Goal: Task Accomplishment & Management: Manage account settings

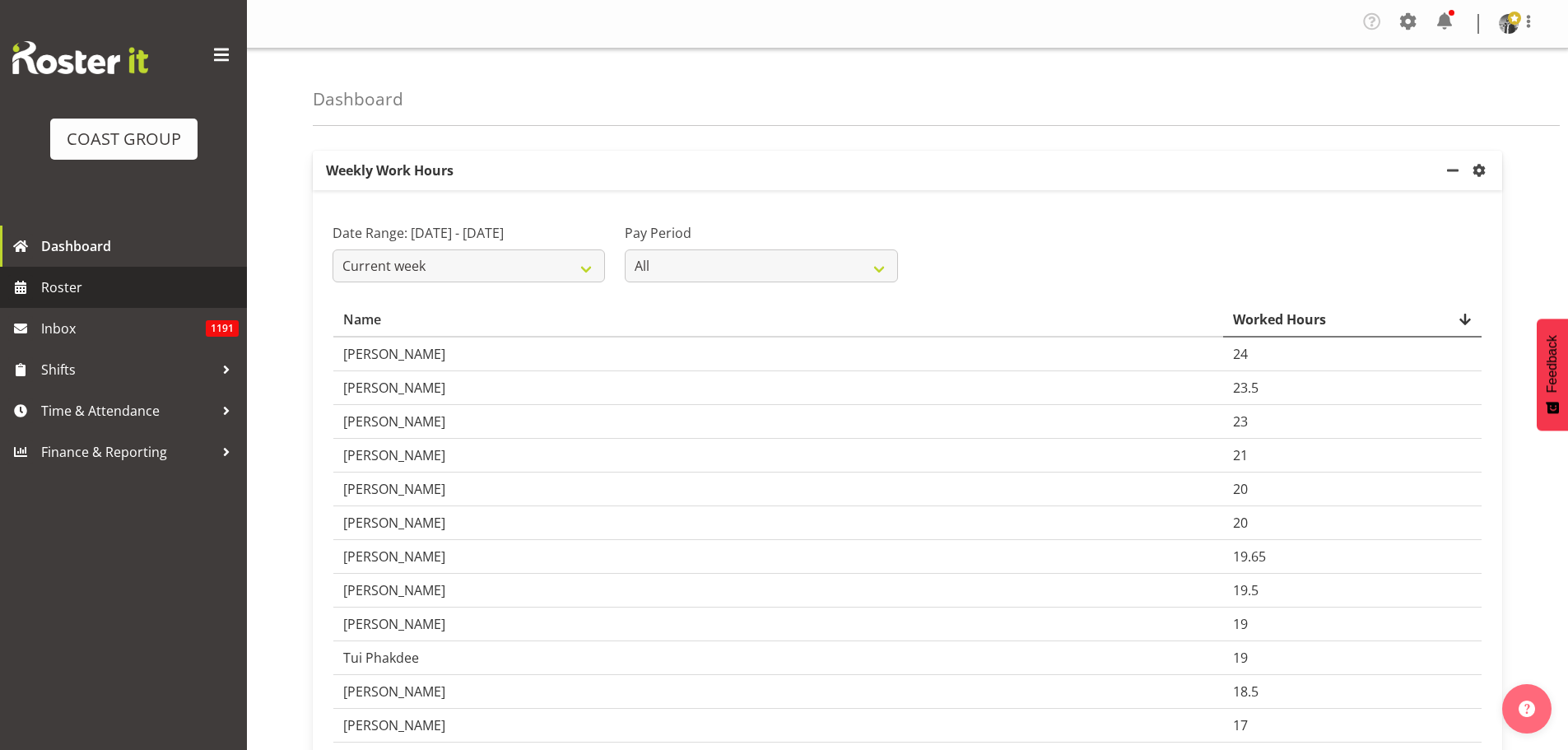
click at [63, 287] on span "Roster" at bounding box center [140, 288] width 197 height 25
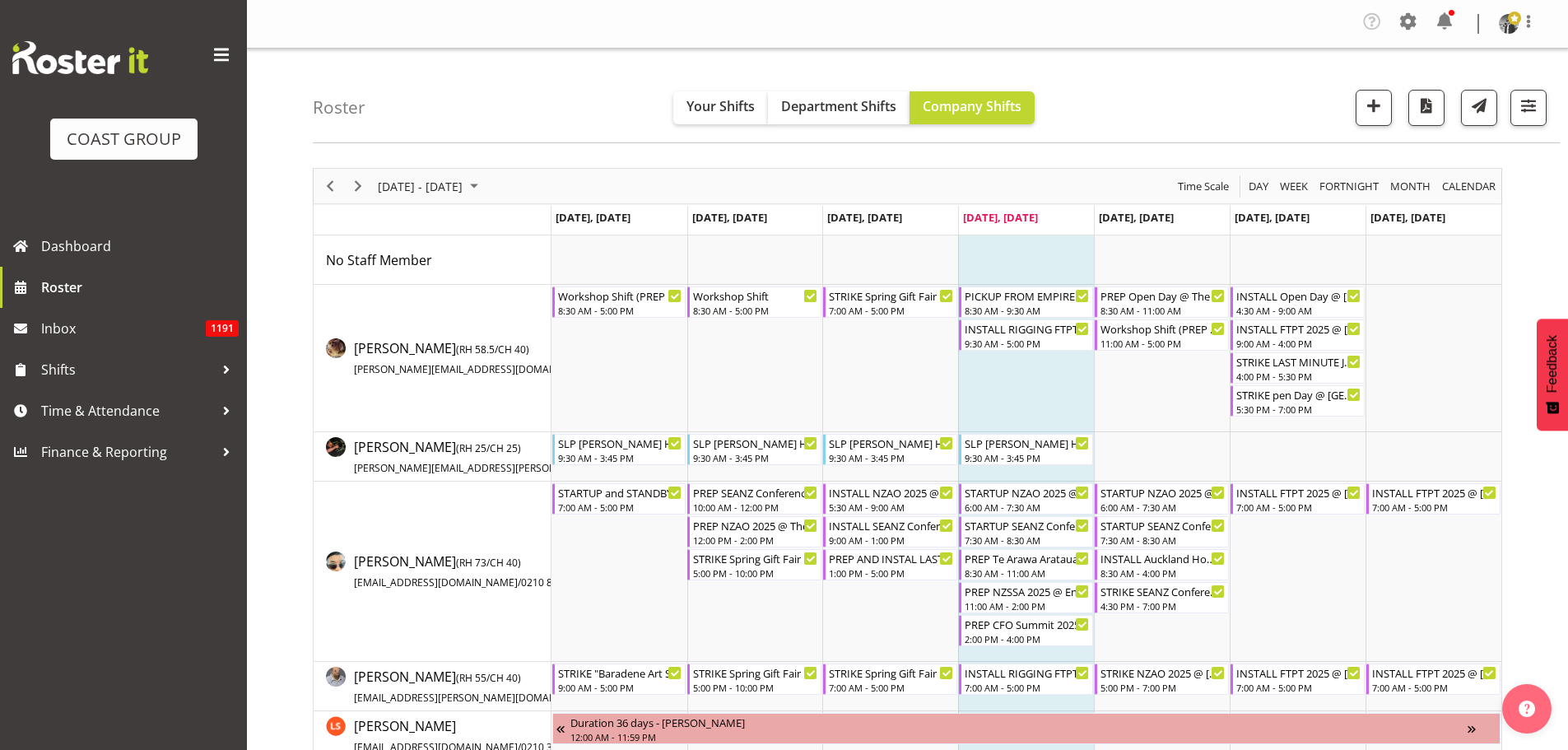
drag, startPoint x: 350, startPoint y: 185, endPoint x: 844, endPoint y: 316, distance: 511.1
click at [351, 184] on span "Next" at bounding box center [358, 186] width 20 height 21
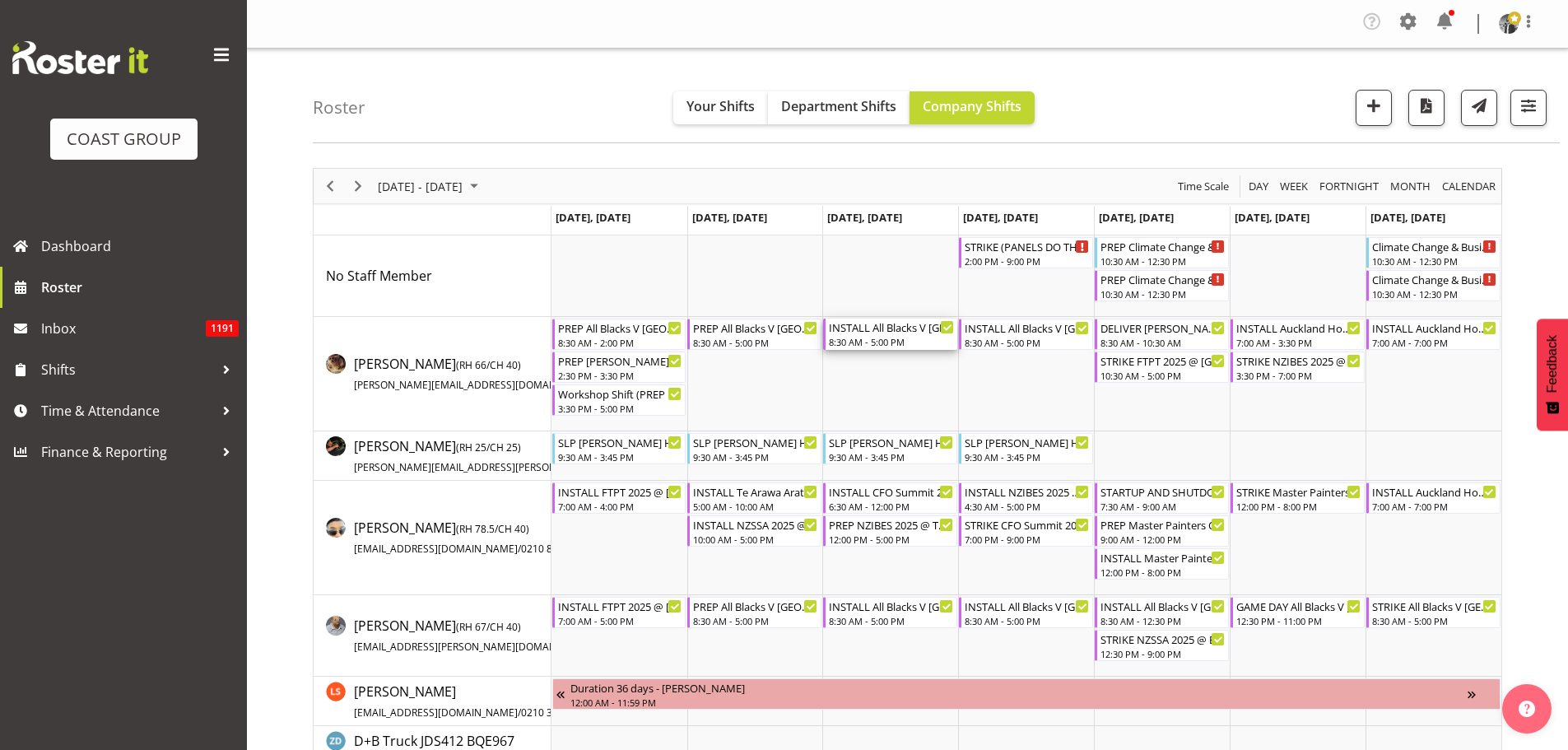
click at [867, 332] on div "INSTALL All Blacks V [GEOGRAPHIC_DATA] 2025 @ [GEOGRAPHIC_DATA] On Site @ TBC" at bounding box center [891, 327] width 125 height 17
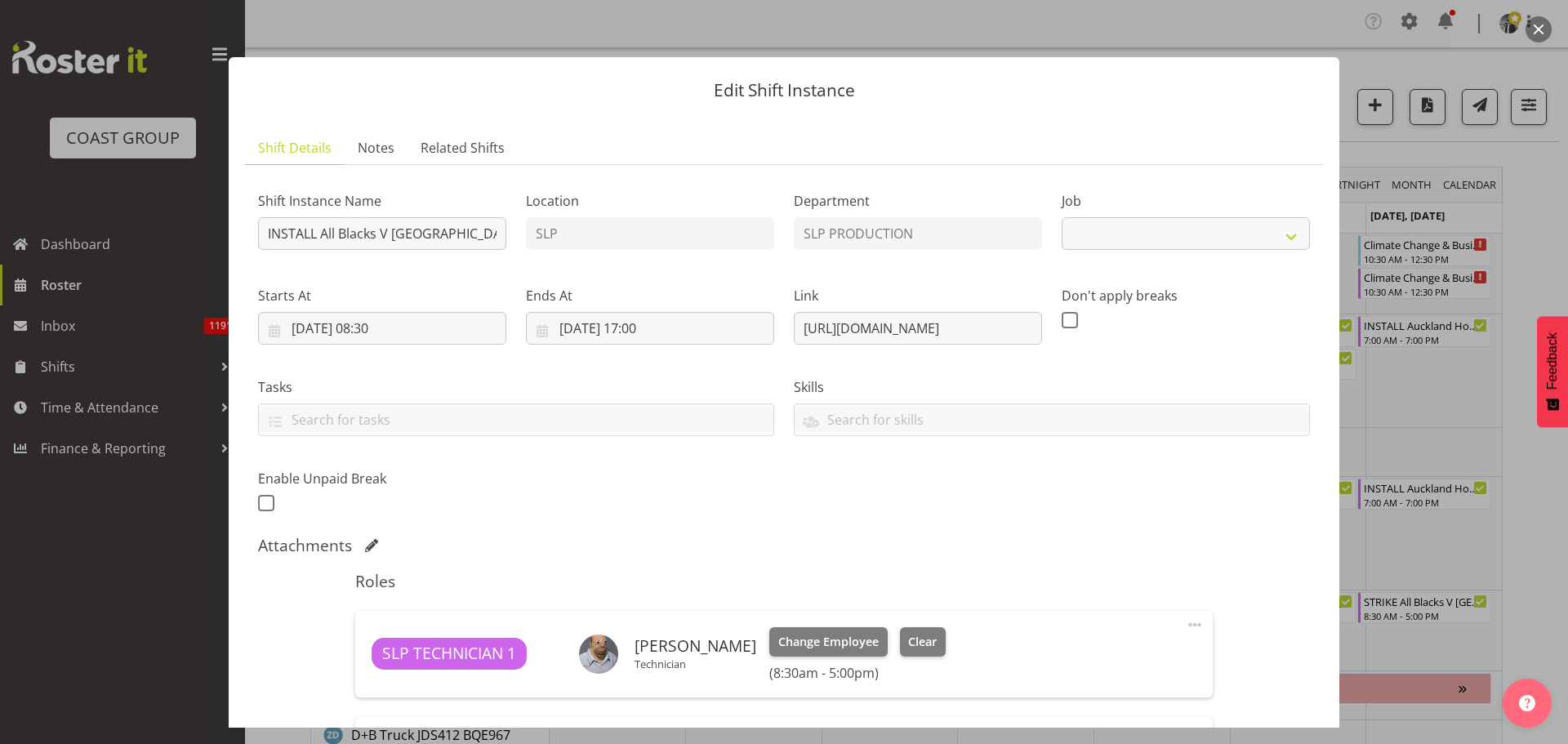
select select "10197"
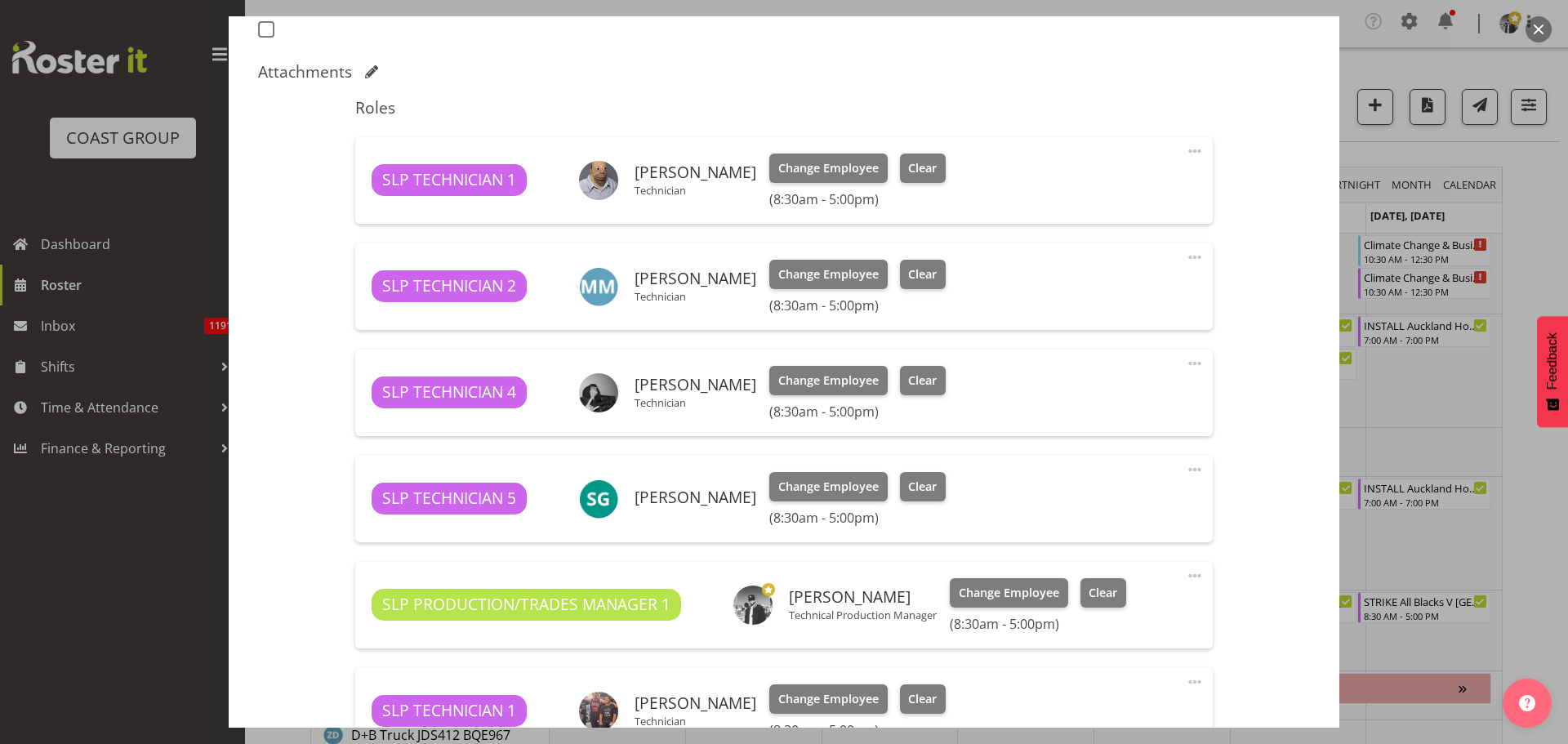
scroll to position [490, 0]
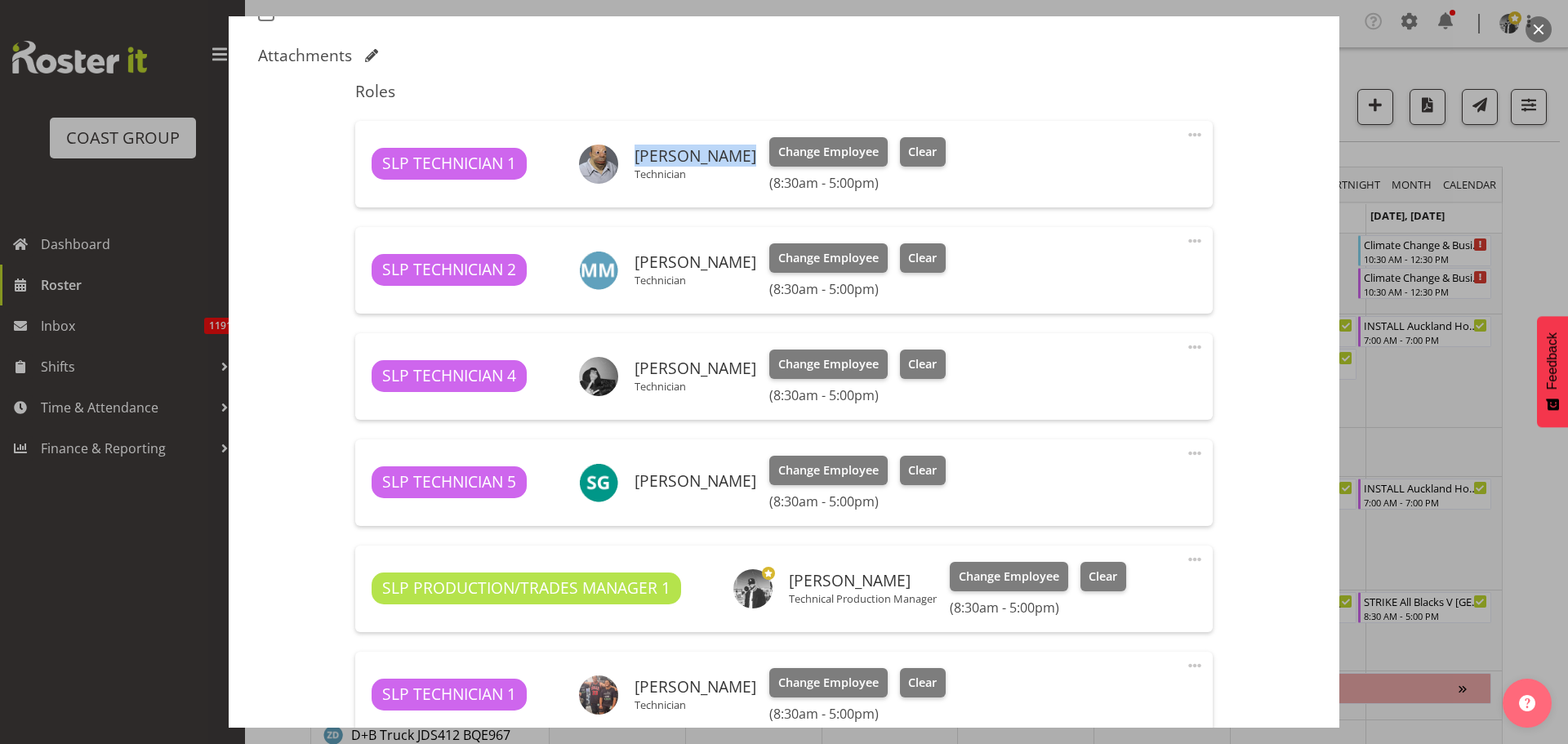
drag, startPoint x: 719, startPoint y: 158, endPoint x: 636, endPoint y: 153, distance: 83.2
click at [636, 153] on h6 "[PERSON_NAME]" at bounding box center [695, 156] width 122 height 18
copy h6 "[PERSON_NAME]"
drag, startPoint x: 748, startPoint y: 263, endPoint x: 628, endPoint y: 263, distance: 120.0
click at [628, 263] on div "SLP TECHNICIAN 2 [PERSON_NAME] Technician Change Employee Clear (8:30am - 5:00p…" at bounding box center [783, 270] width 824 height 54
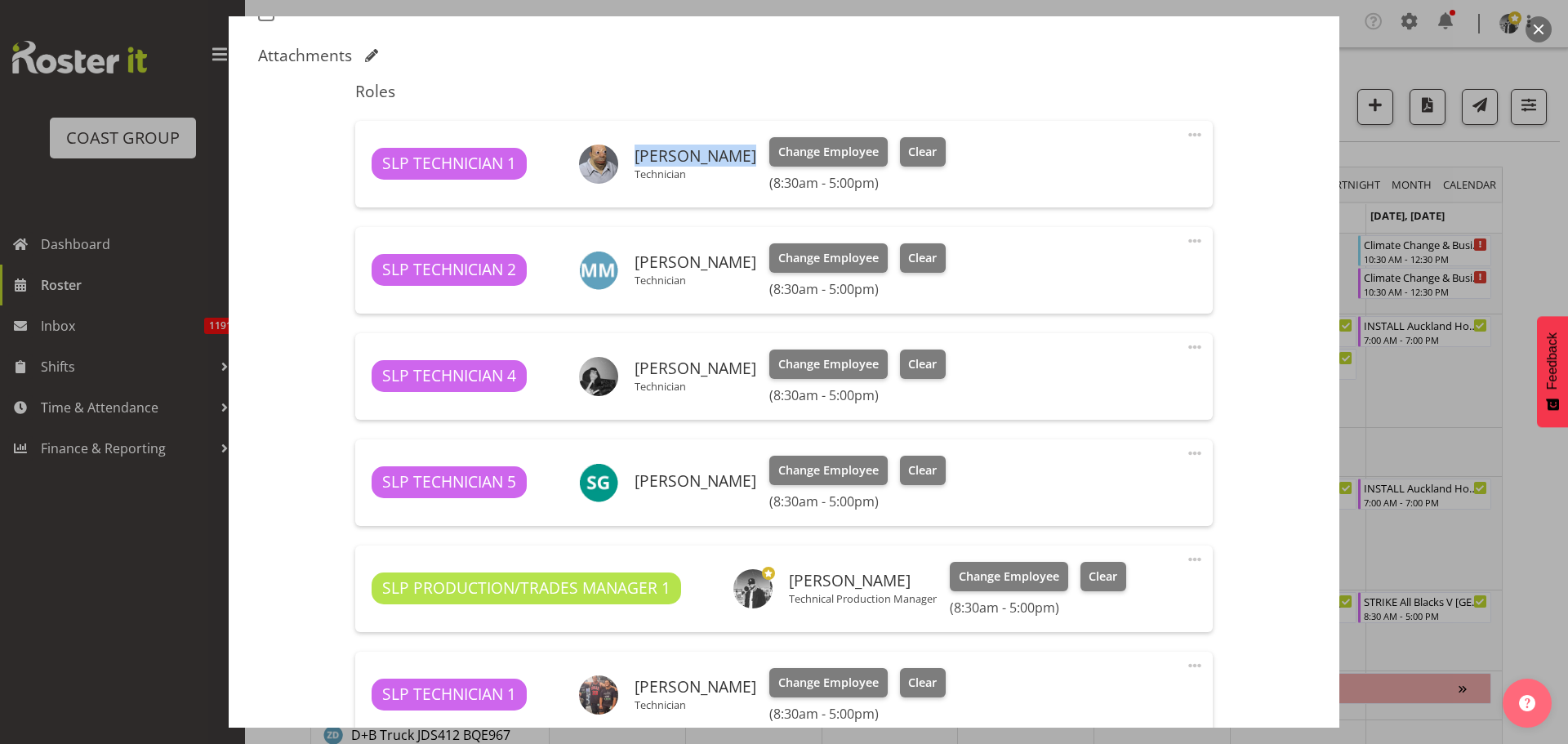
copy div "[PERSON_NAME]"
drag, startPoint x: 740, startPoint y: 369, endPoint x: 639, endPoint y: 374, distance: 101.1
click at [639, 374] on div "[PERSON_NAME] Technician" at bounding box center [668, 376] width 178 height 39
copy h6 "[PERSON_NAME]"
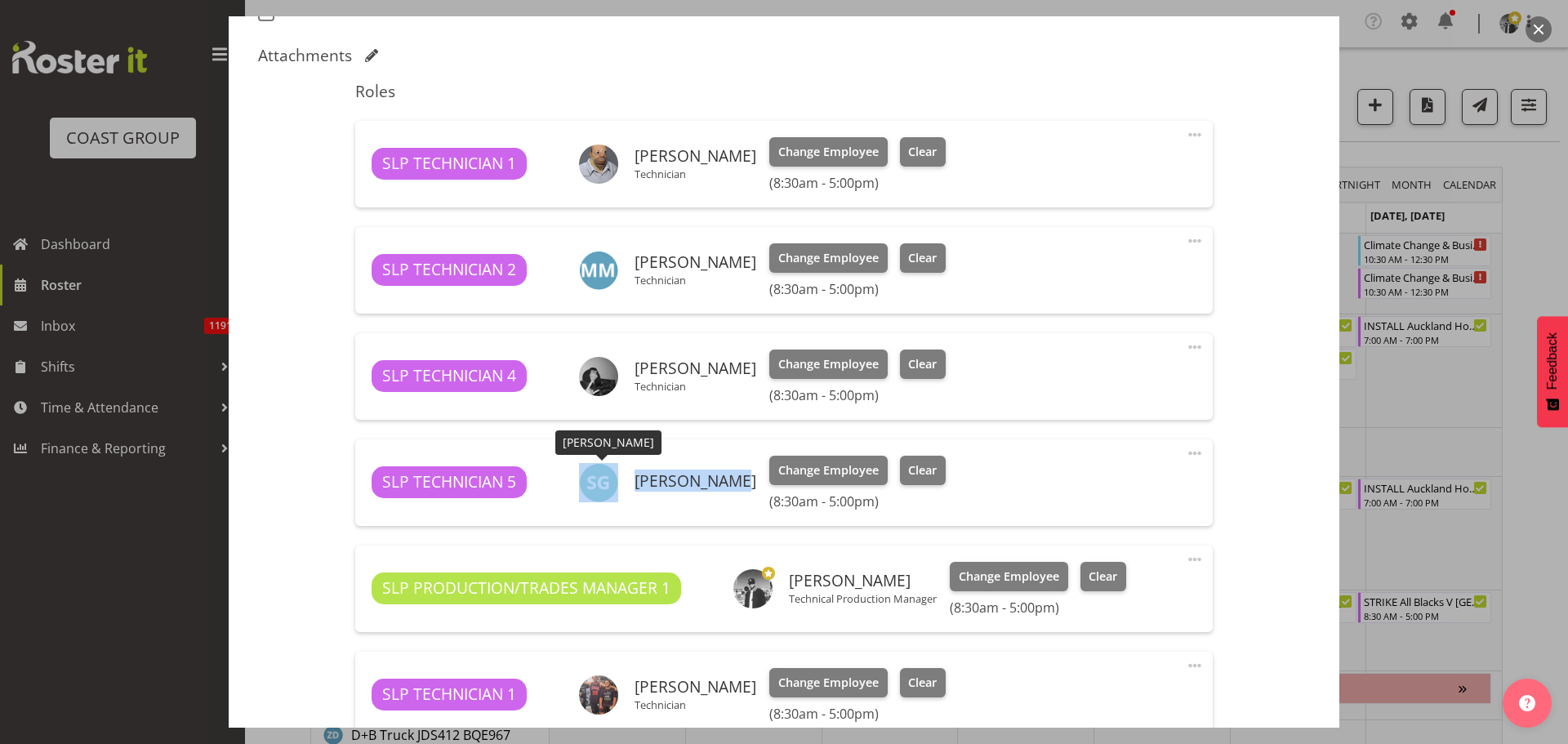
drag, startPoint x: 740, startPoint y: 482, endPoint x: 626, endPoint y: 484, distance: 114.0
click at [626, 484] on div "[PERSON_NAME]" at bounding box center [668, 482] width 178 height 39
copy div "[PERSON_NAME]"
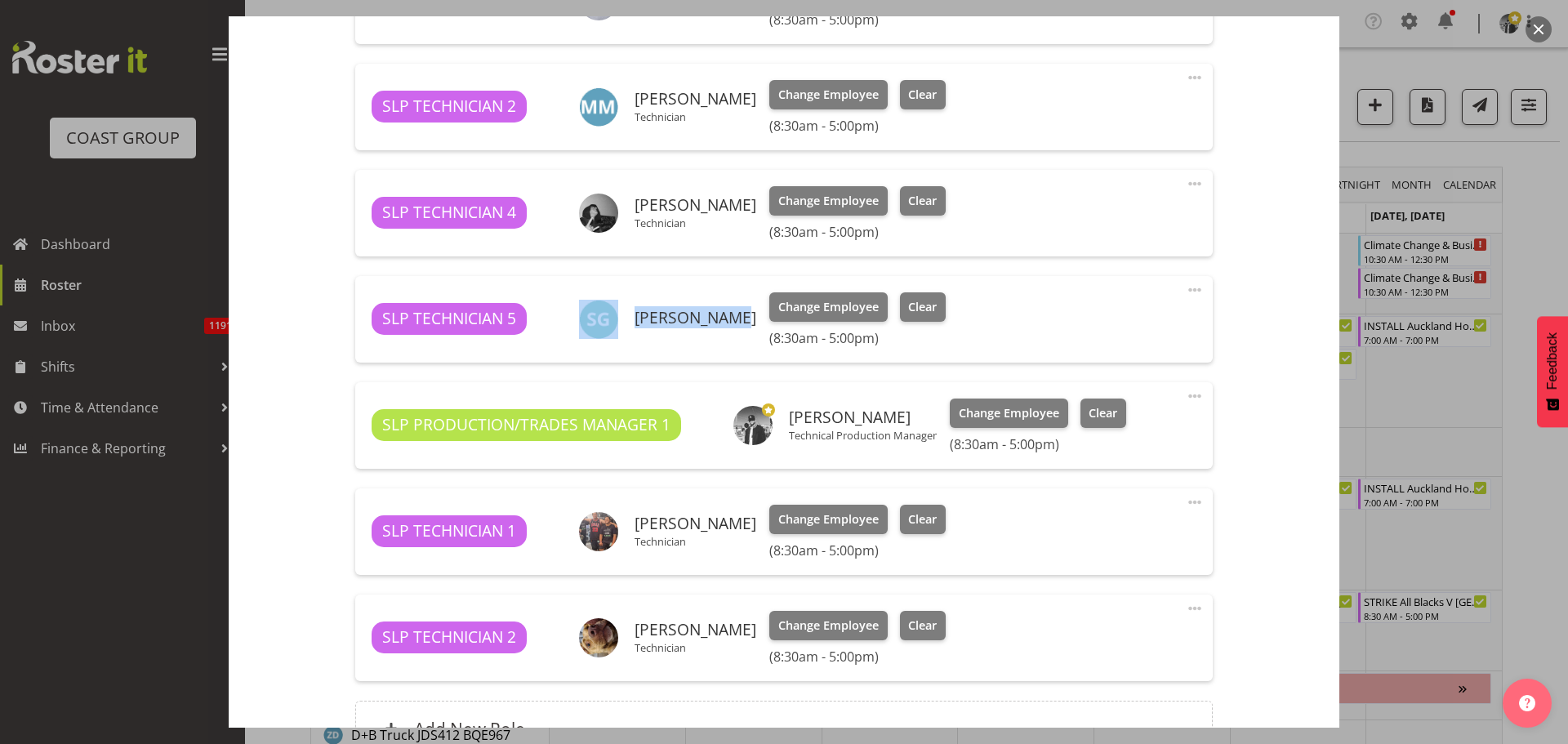
drag, startPoint x: 901, startPoint y: 416, endPoint x: 789, endPoint y: 422, distance: 112.2
click at [789, 422] on h6 "[PERSON_NAME]" at bounding box center [863, 417] width 148 height 18
copy h6 "[PERSON_NAME]"
drag, startPoint x: 722, startPoint y: 524, endPoint x: 631, endPoint y: 530, distance: 91.2
click at [631, 530] on div "[PERSON_NAME] Technician" at bounding box center [668, 531] width 178 height 39
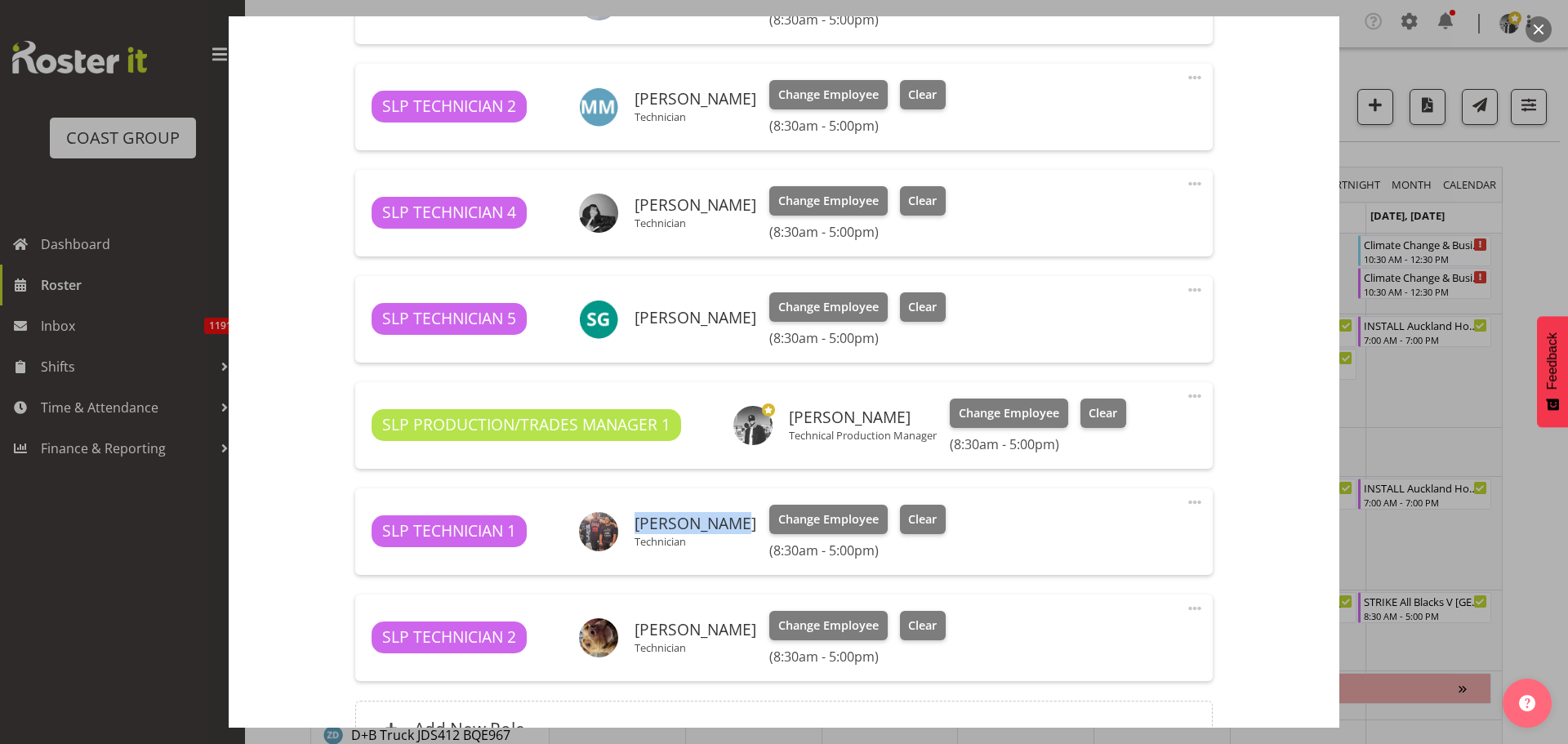
copy h6 "[PERSON_NAME]"
drag, startPoint x: 684, startPoint y: 627, endPoint x: 637, endPoint y: 631, distance: 47.2
click at [637, 631] on h6 "[PERSON_NAME]" at bounding box center [695, 630] width 122 height 18
copy h6 "[PERSON_NAME]"
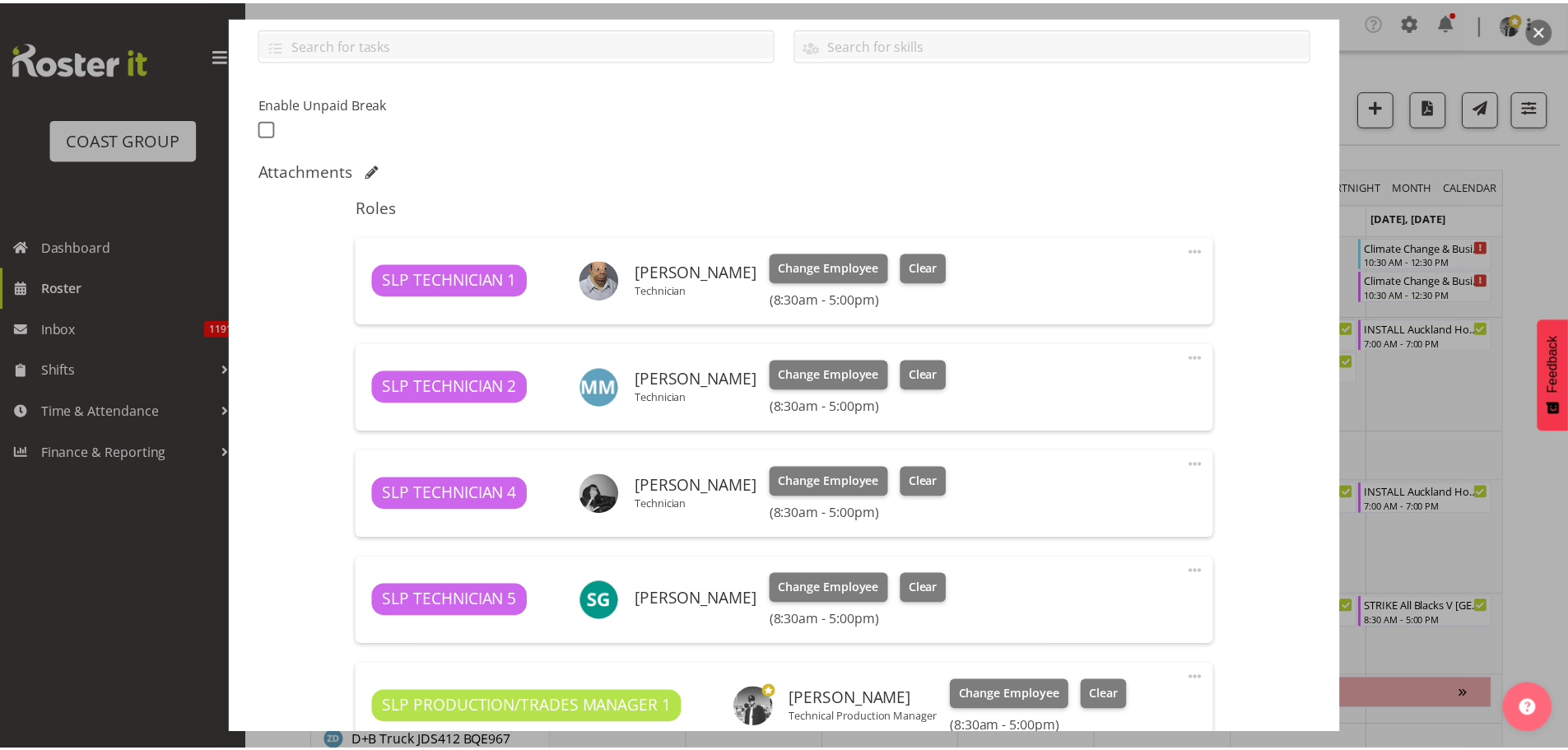
scroll to position [422, 0]
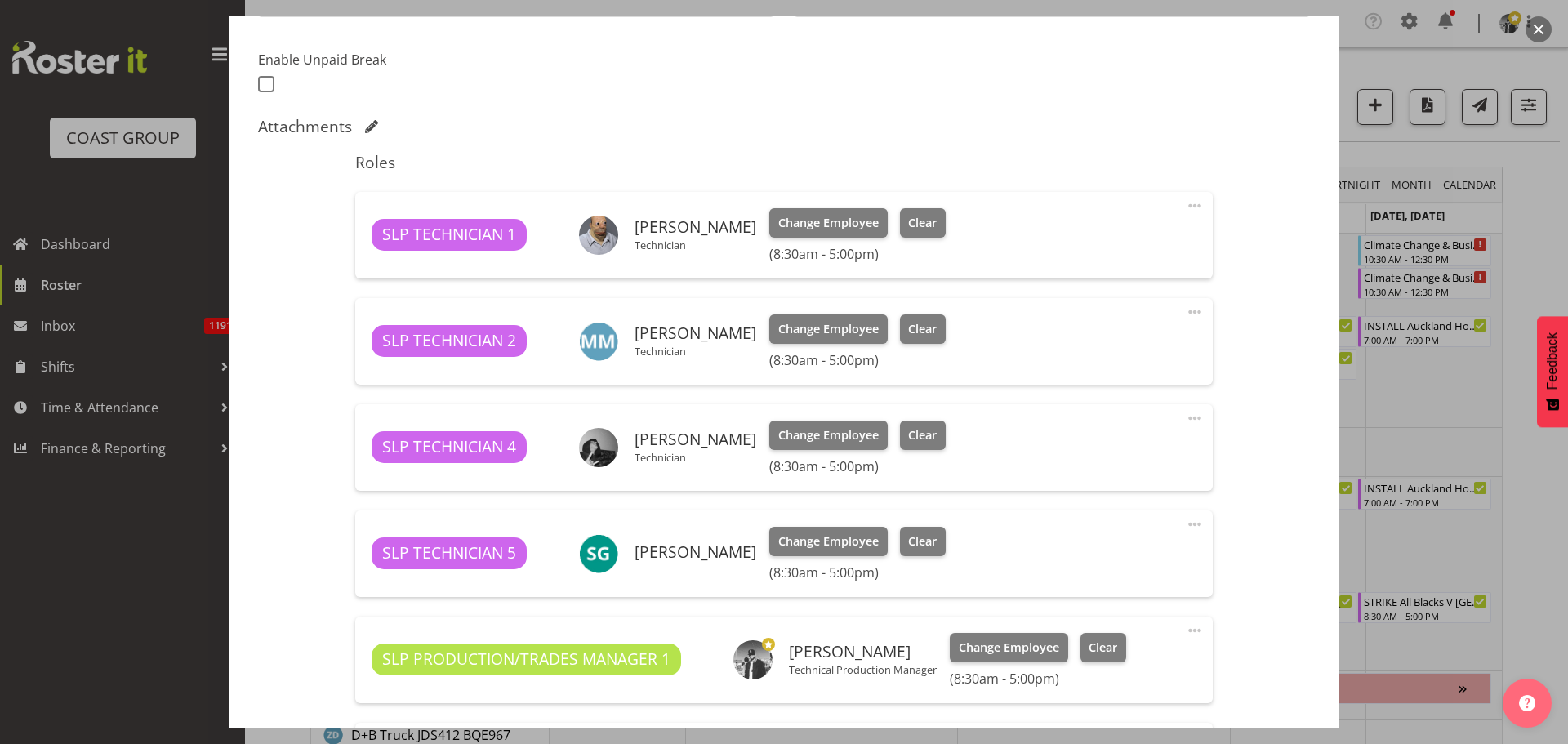
click at [1538, 34] on button "button" at bounding box center [1539, 30] width 27 height 27
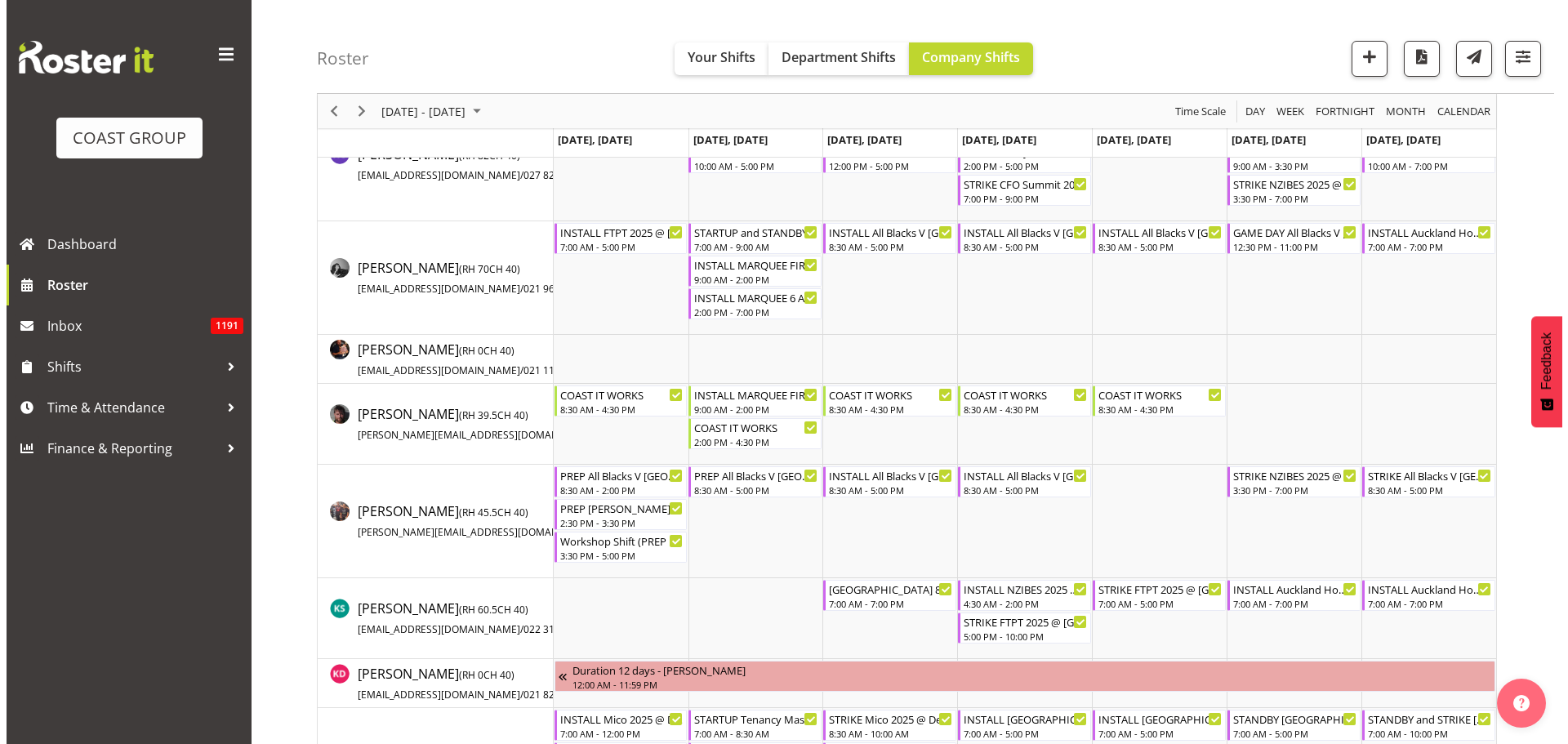
scroll to position [735, 0]
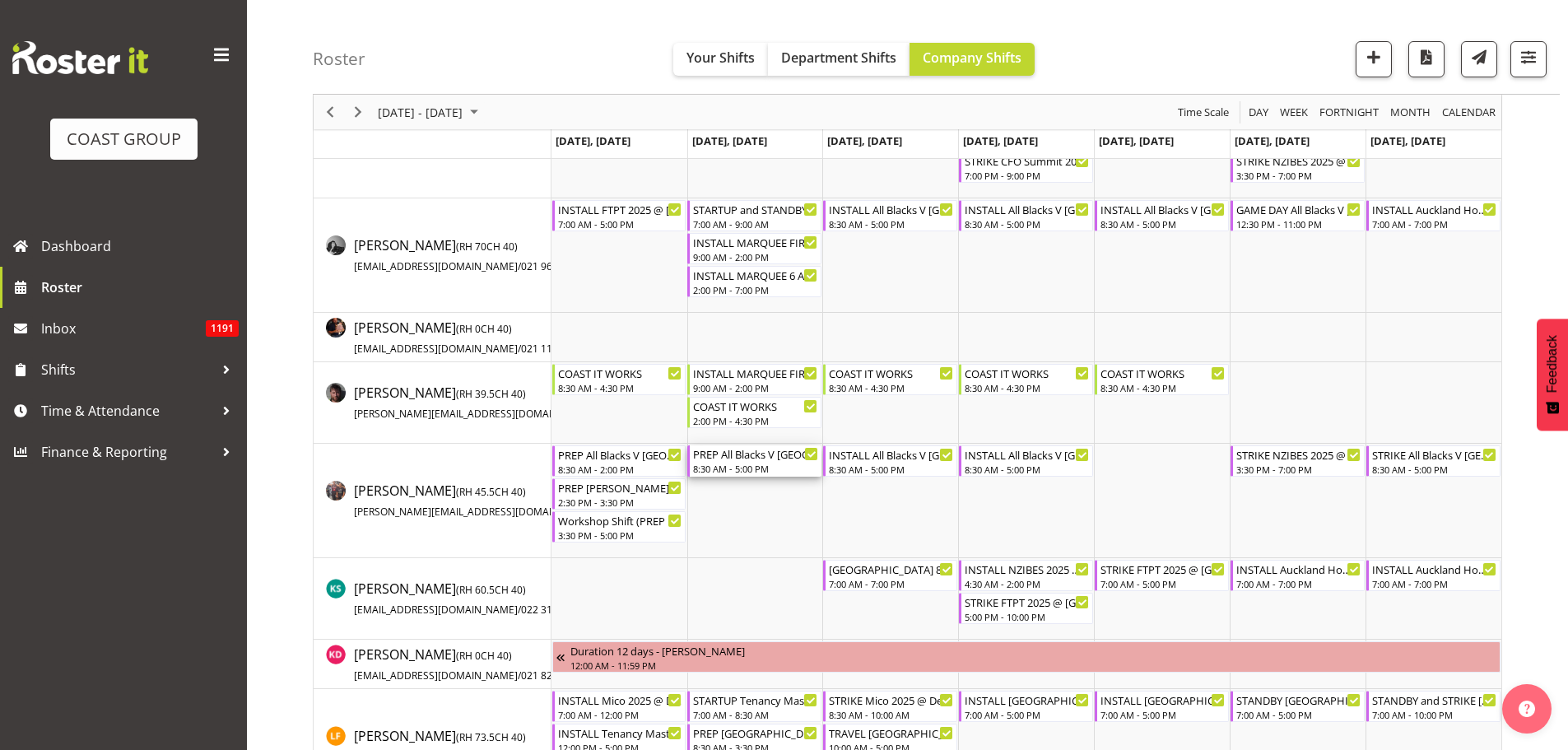
click at [758, 464] on div "8:30 AM - 5:00 PM" at bounding box center [756, 468] width 125 height 13
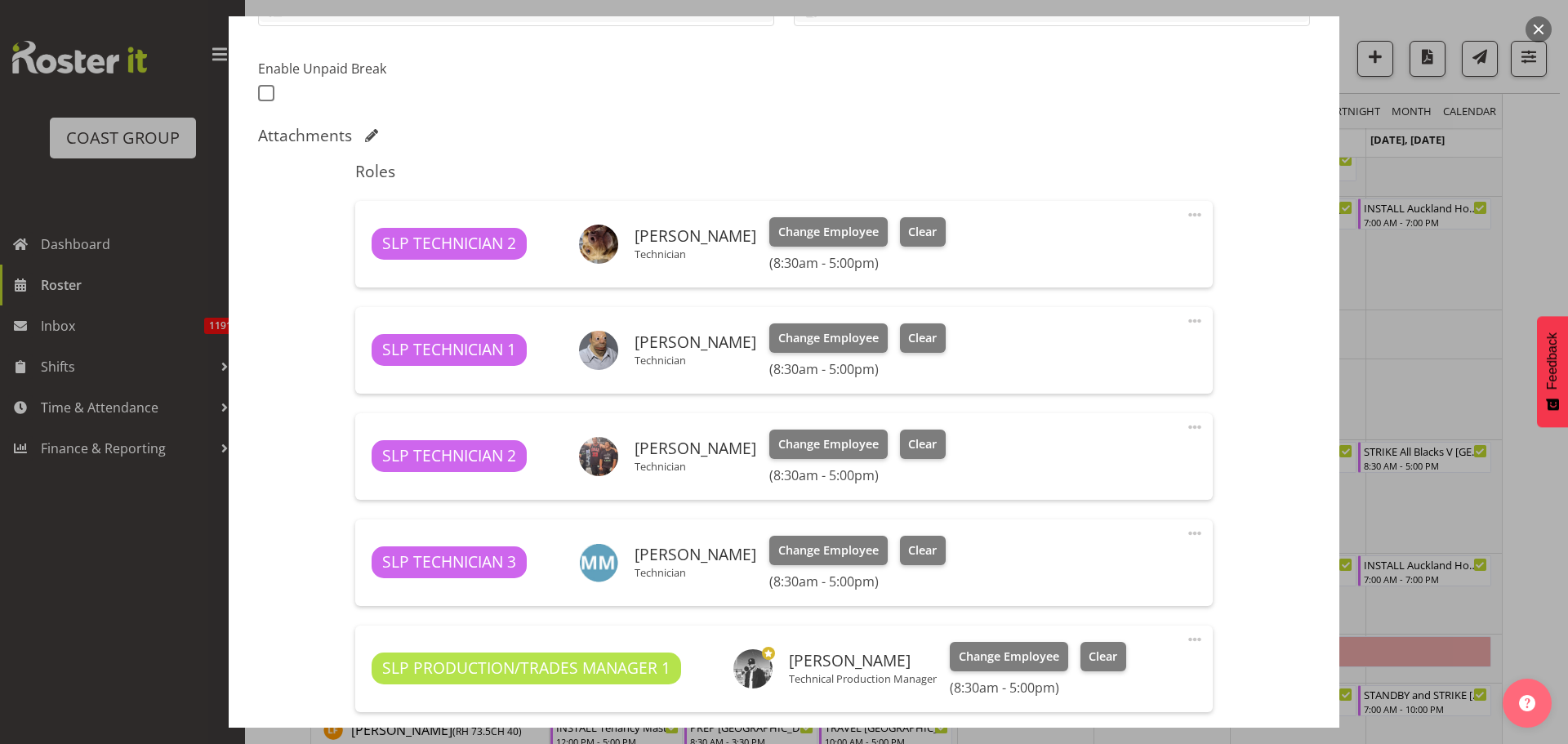
select select "10197"
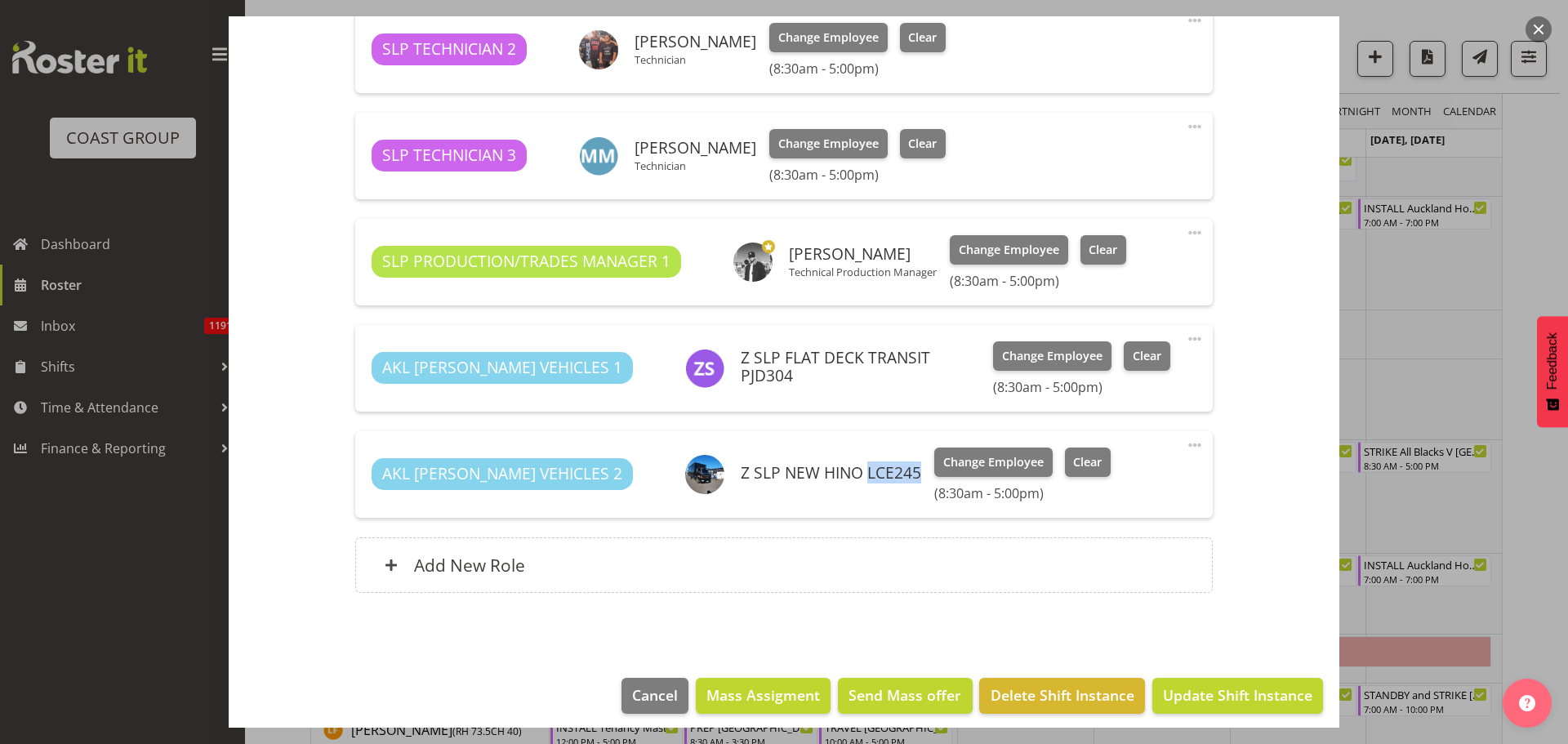
drag, startPoint x: 848, startPoint y: 470, endPoint x: 796, endPoint y: 477, distance: 52.5
click at [796, 477] on h6 "Z SLP NEW HINO LCE245" at bounding box center [831, 473] width 181 height 18
copy h6 "LCE245"
drag, startPoint x: 909, startPoint y: 368, endPoint x: 862, endPoint y: 375, distance: 47.5
click at [862, 375] on h6 "Z SLP FLAT DECK TRANSIT PJD304" at bounding box center [860, 366] width 240 height 35
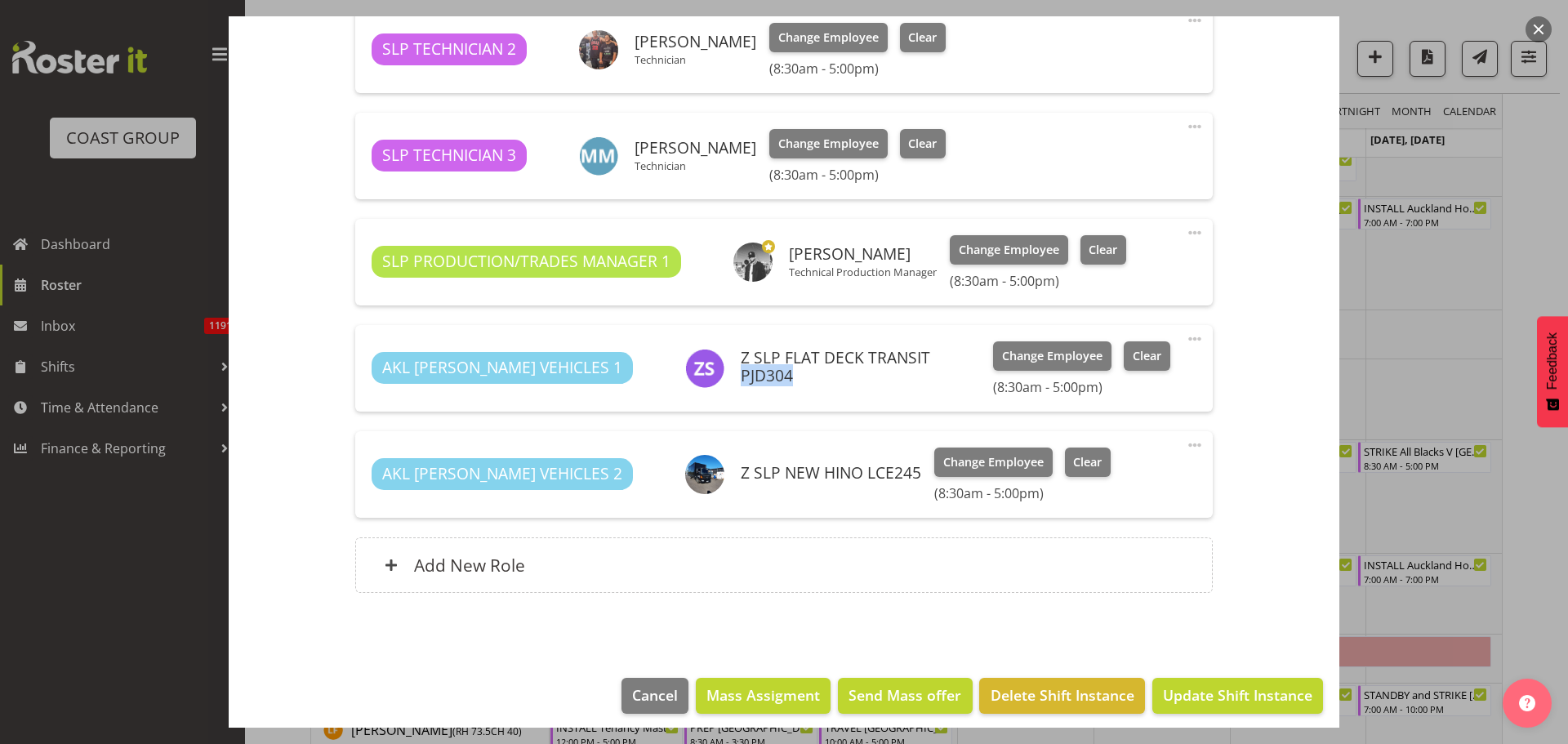
copy h6 "PJD304"
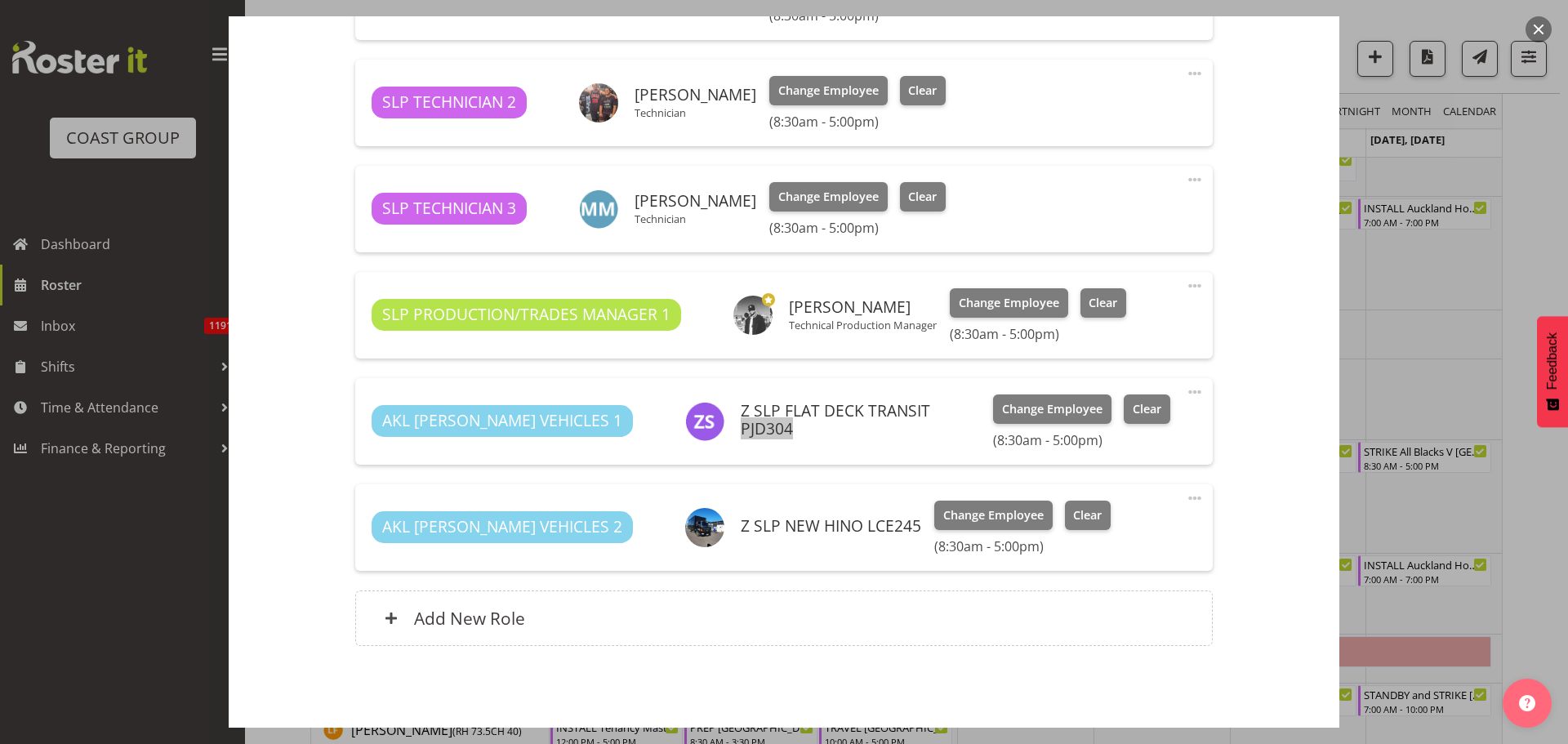
scroll to position [735, 0]
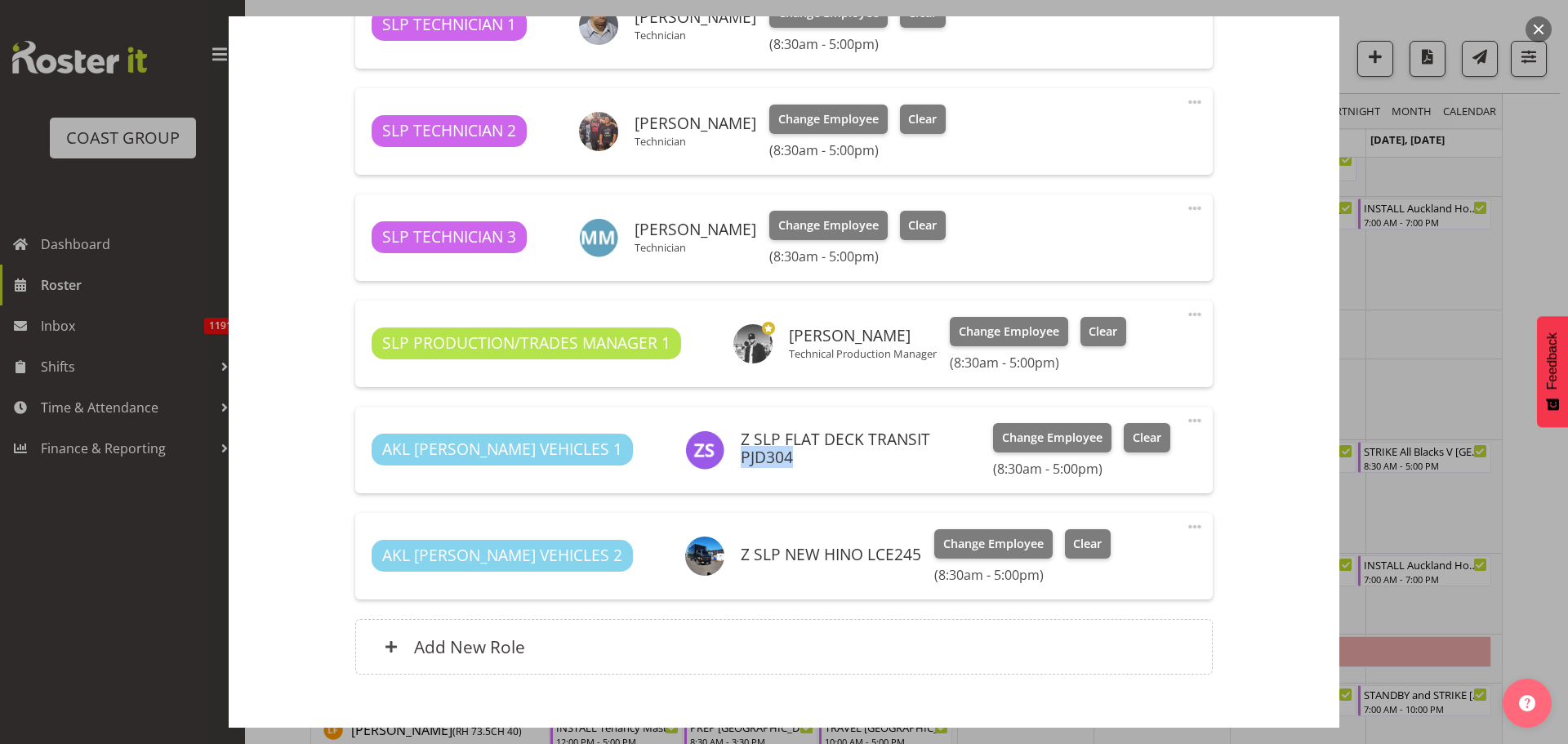
drag, startPoint x: 745, startPoint y: 231, endPoint x: 638, endPoint y: 226, distance: 107.1
click at [638, 226] on h6 "[PERSON_NAME]" at bounding box center [695, 230] width 122 height 18
copy h6 "[PERSON_NAME]"
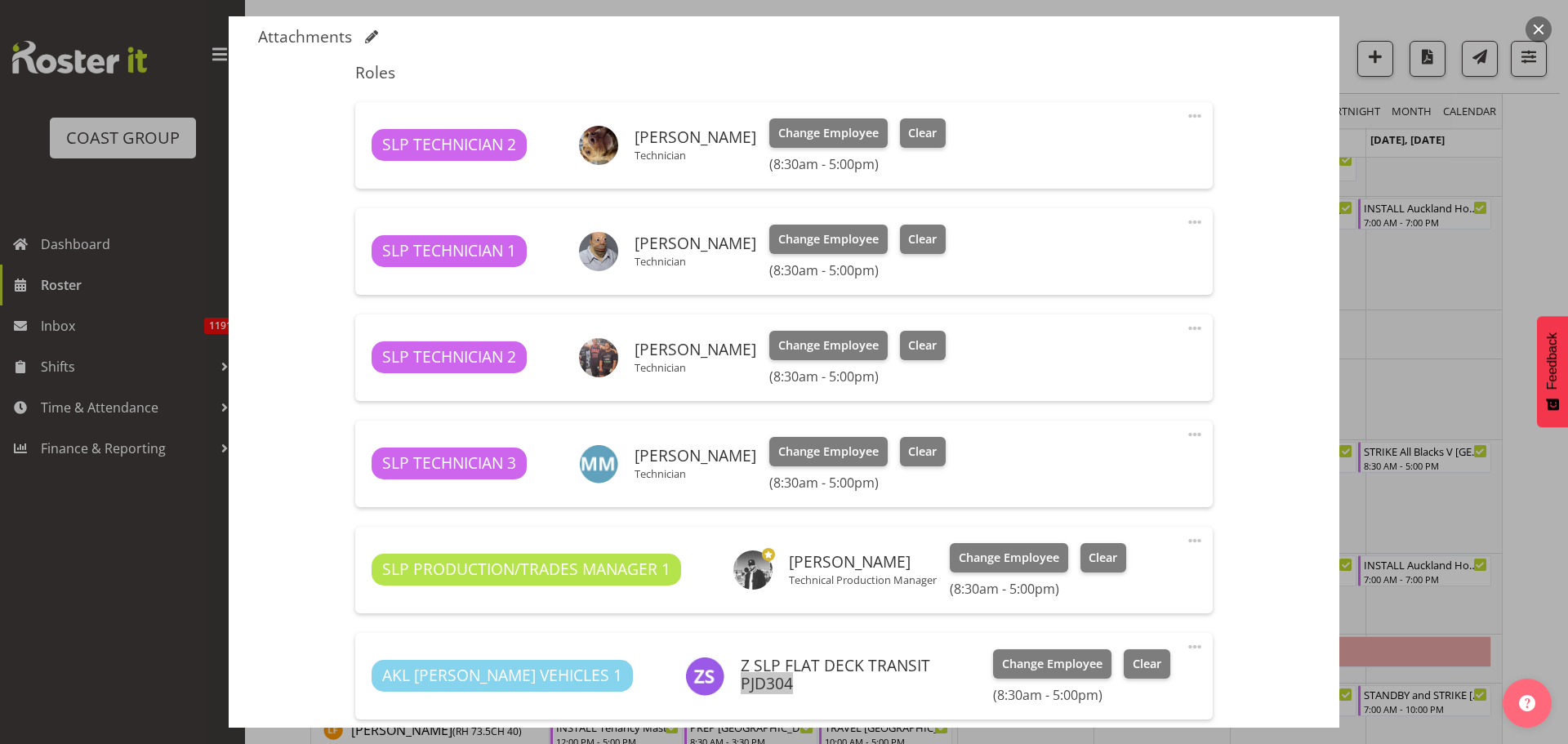
scroll to position [490, 0]
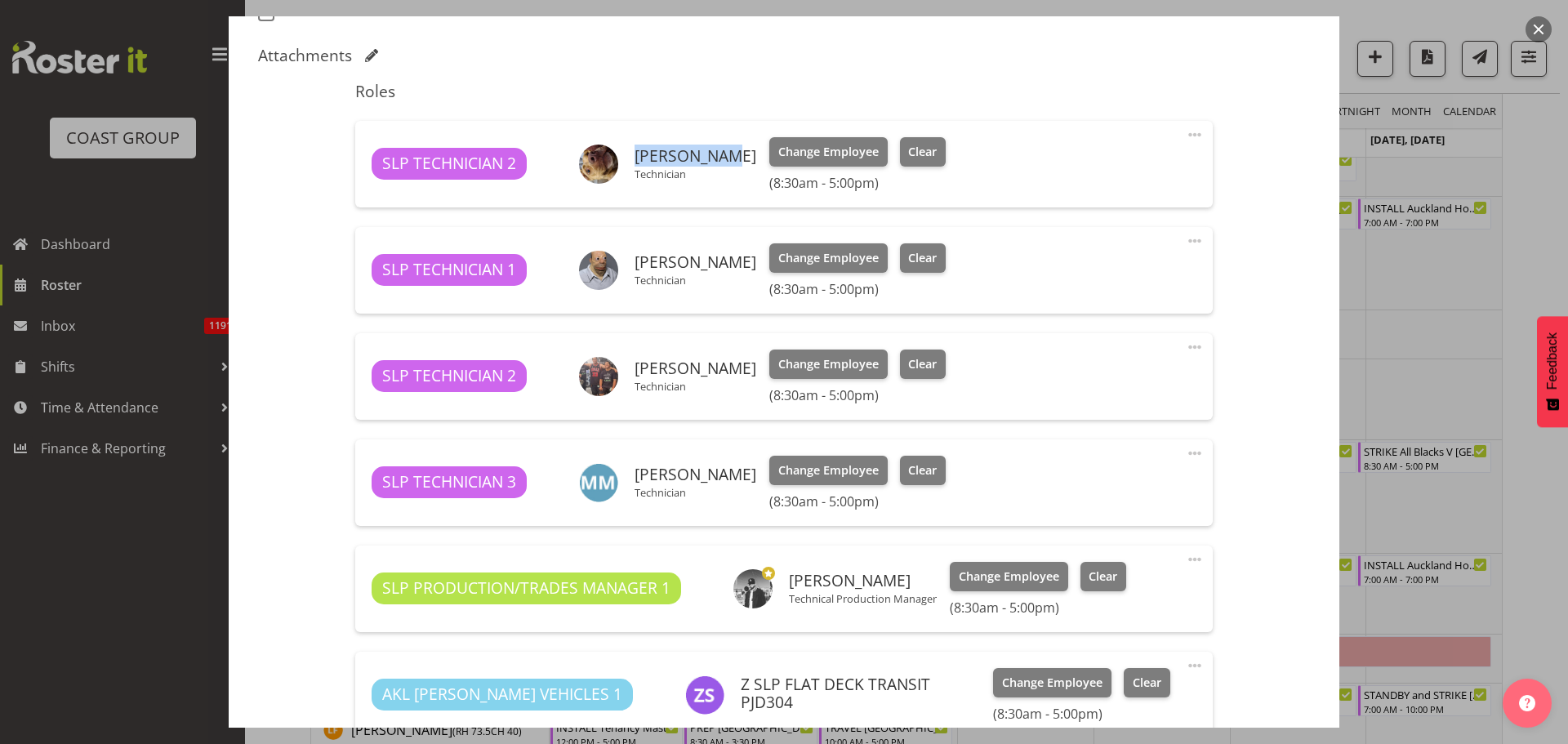
drag, startPoint x: 723, startPoint y: 160, endPoint x: 633, endPoint y: 161, distance: 90.0
click at [633, 161] on div "[PERSON_NAME] Technician" at bounding box center [668, 163] width 178 height 39
drag, startPoint x: 717, startPoint y: 268, endPoint x: 628, endPoint y: 263, distance: 89.1
click at [628, 263] on div "[PERSON_NAME] Technician" at bounding box center [668, 270] width 178 height 39
click at [724, 261] on div "[PERSON_NAME] Technician" at bounding box center [668, 270] width 178 height 39
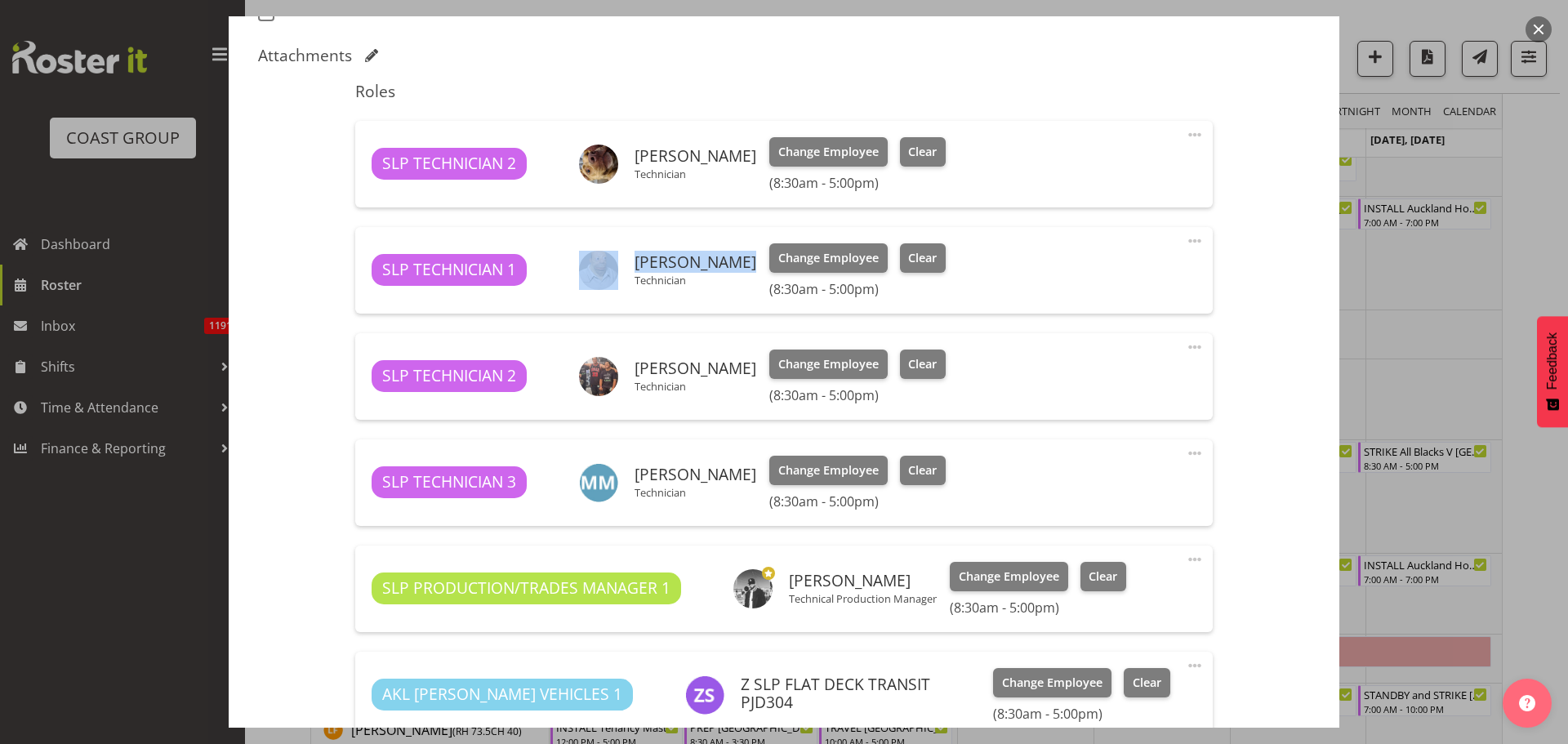
drag, startPoint x: 721, startPoint y: 262, endPoint x: 627, endPoint y: 260, distance: 94.0
click at [627, 260] on div "[PERSON_NAME] Technician" at bounding box center [668, 270] width 178 height 39
drag, startPoint x: 723, startPoint y: 370, endPoint x: 633, endPoint y: 370, distance: 90.0
click at [633, 372] on div "[PERSON_NAME] Technician" at bounding box center [668, 376] width 178 height 39
click at [1541, 28] on button "button" at bounding box center [1539, 30] width 27 height 27
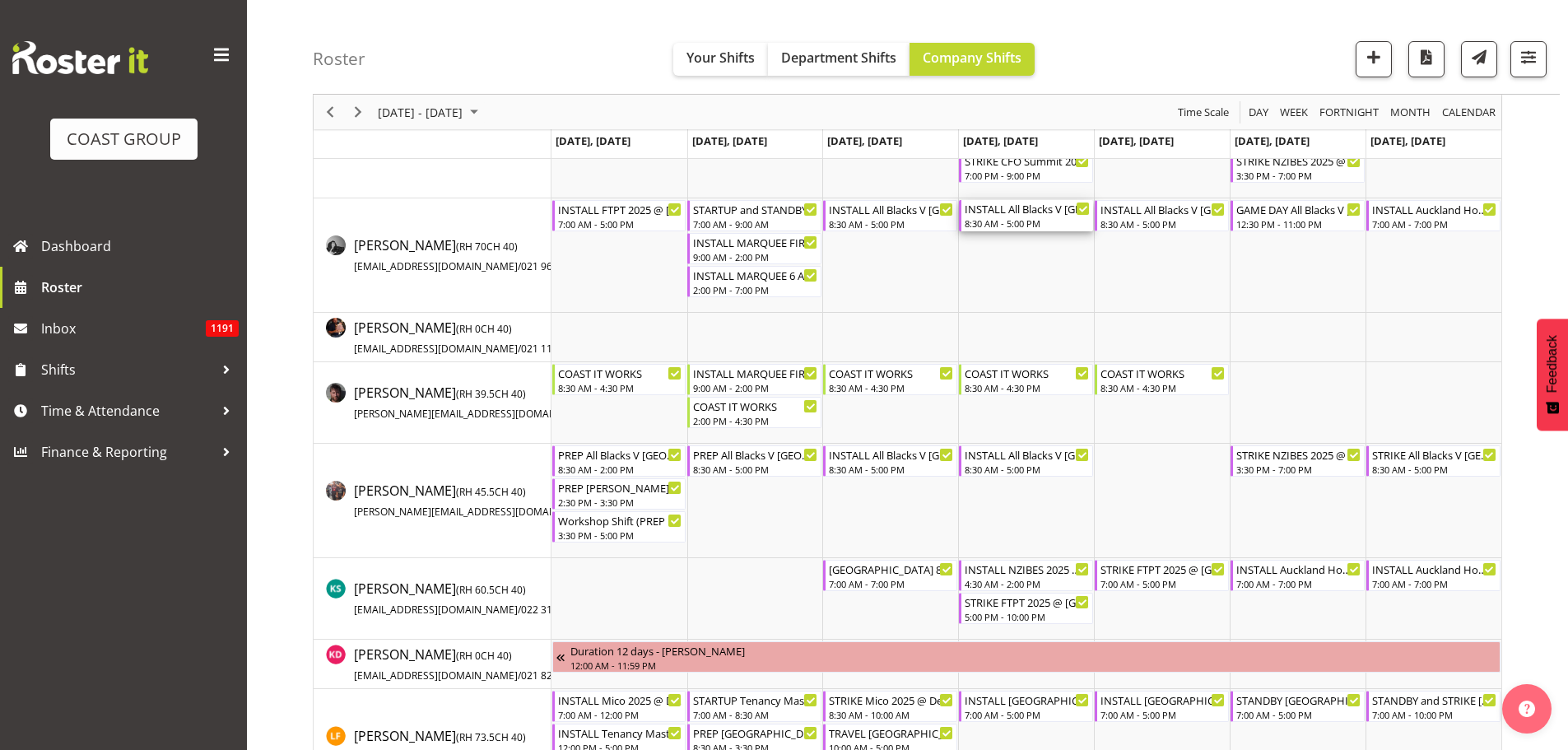
click at [1019, 219] on div "8:30 AM - 5:00 PM" at bounding box center [1028, 223] width 125 height 13
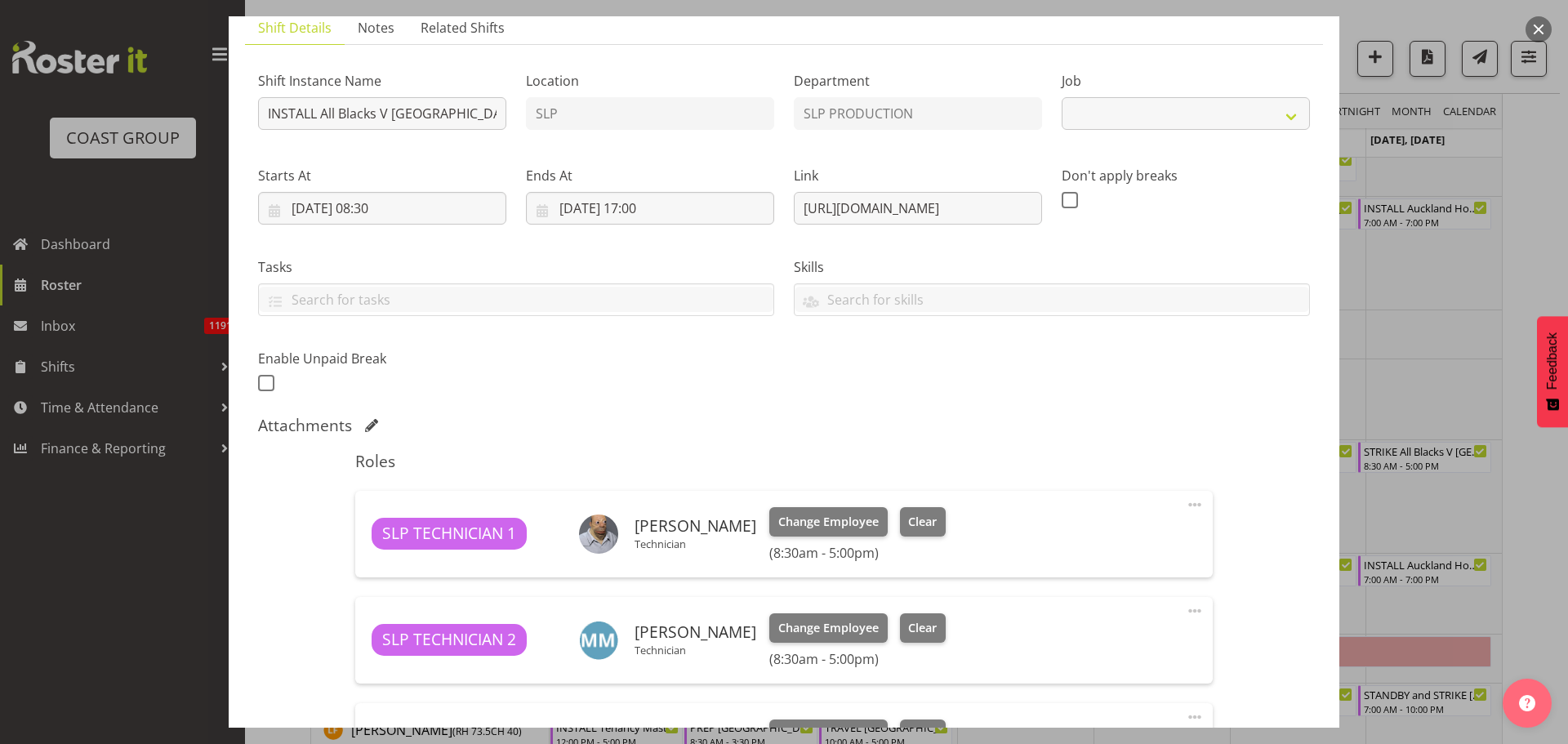
select select "10197"
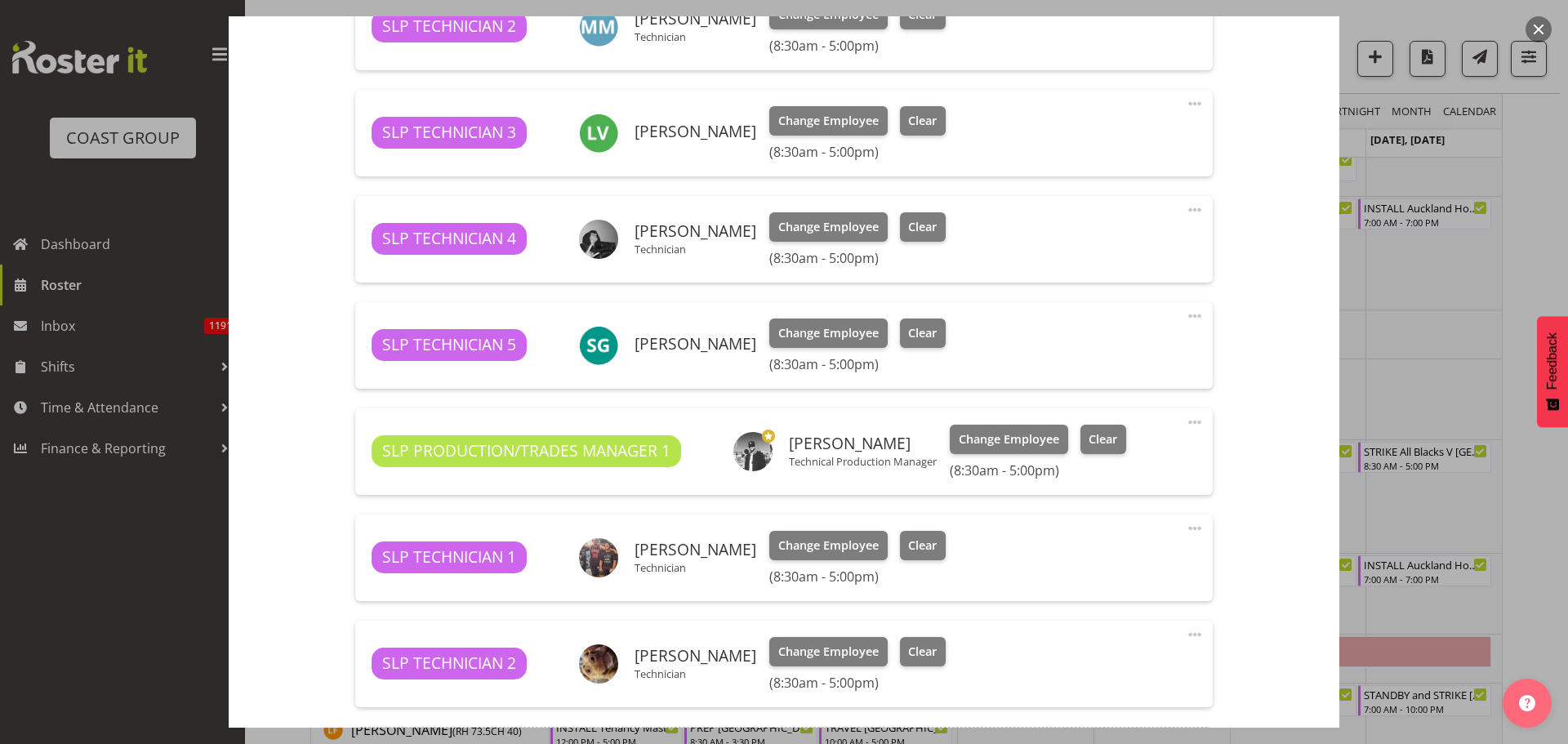
scroll to position [735, 0]
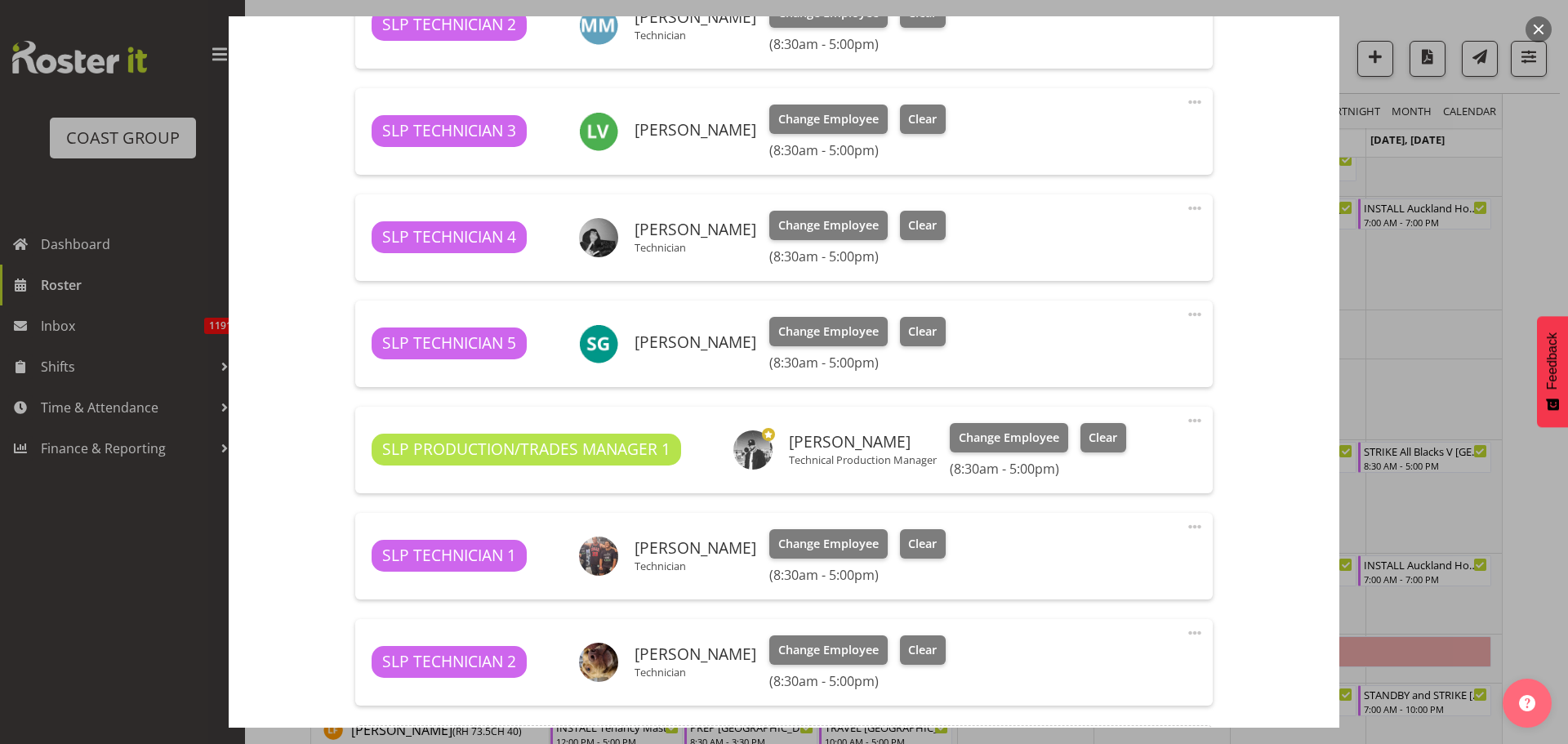
drag, startPoint x: 752, startPoint y: 131, endPoint x: 638, endPoint y: 140, distance: 114.4
click at [638, 140] on div "[PERSON_NAME]" at bounding box center [695, 132] width 122 height 22
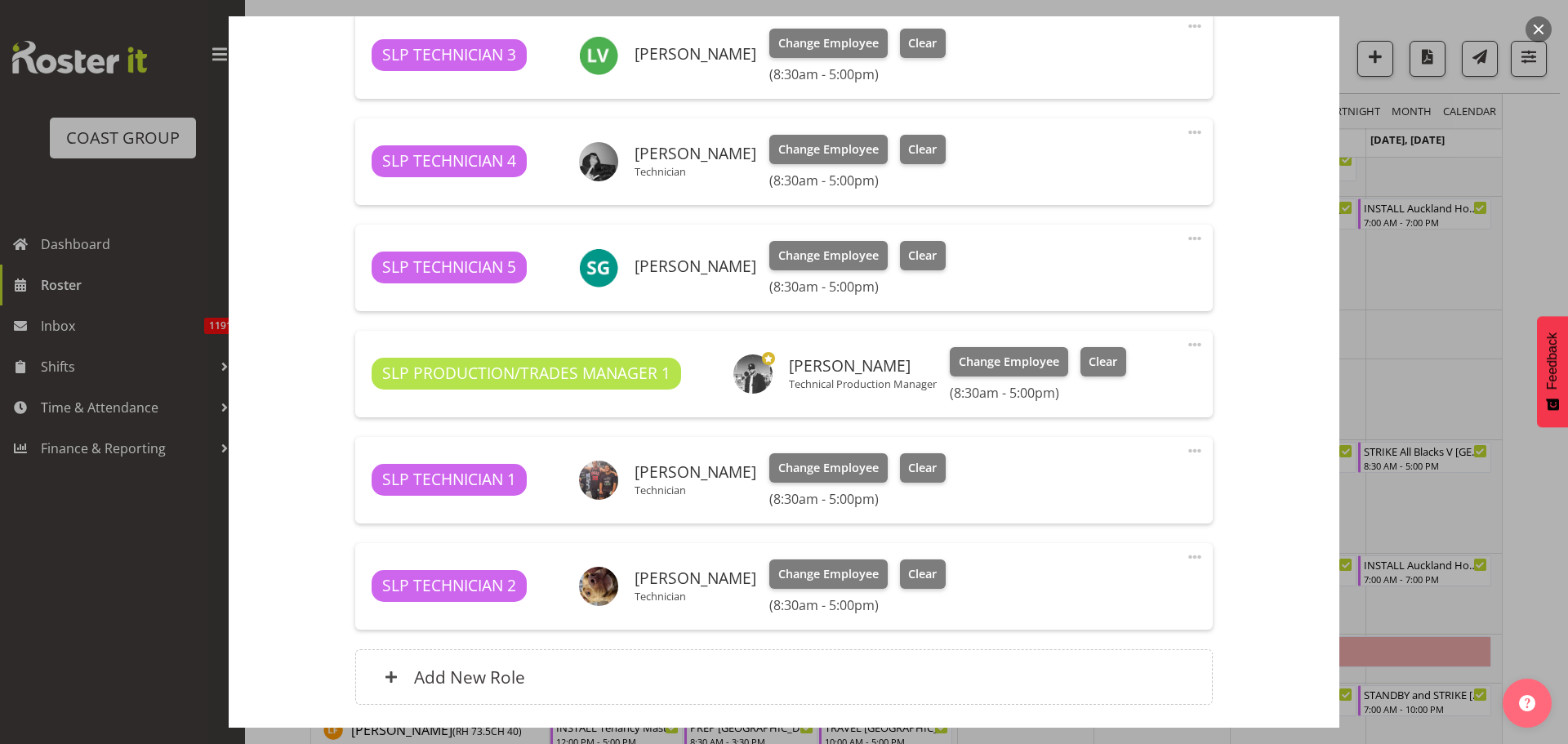
scroll to position [898, 0]
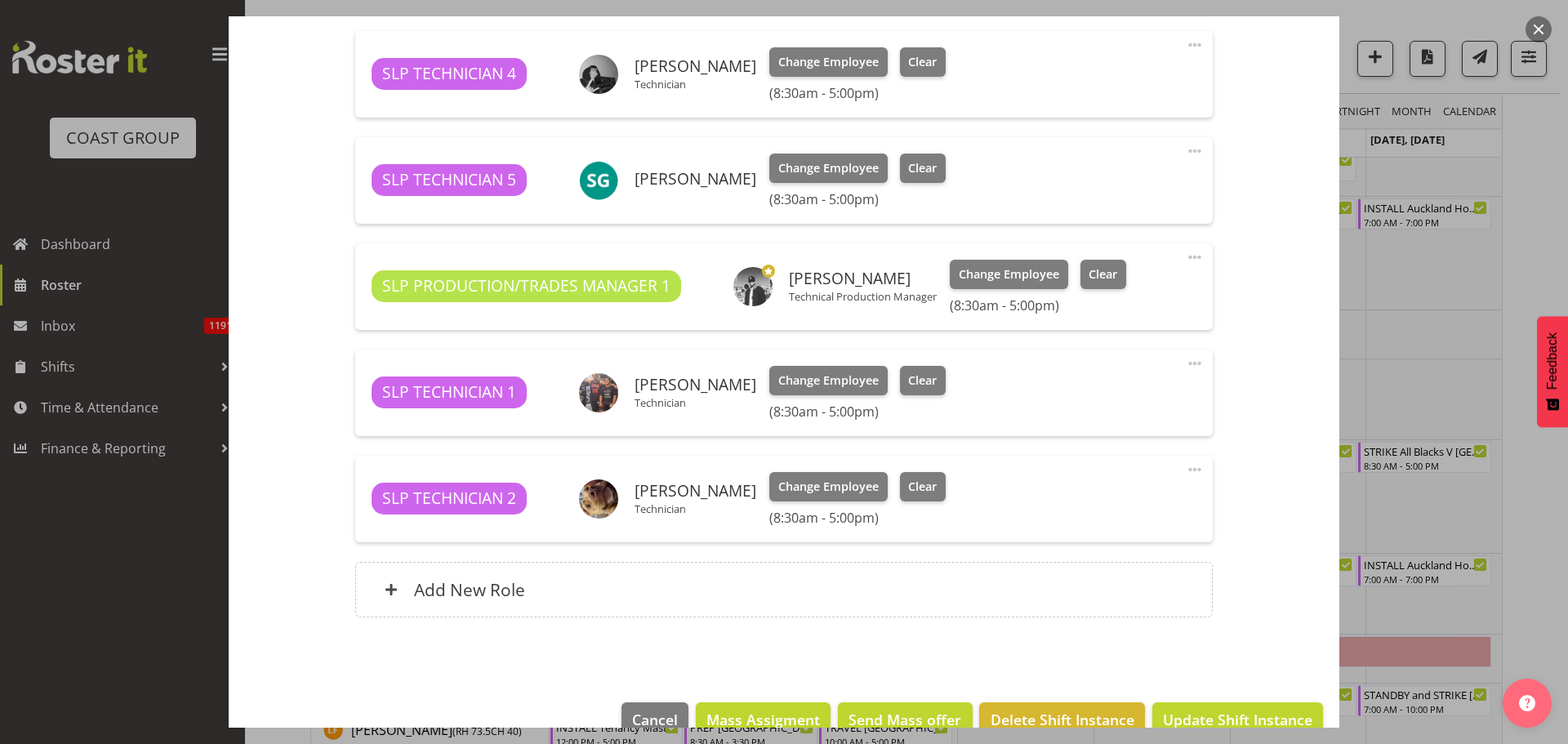
drag, startPoint x: 1541, startPoint y: 29, endPoint x: 1525, endPoint y: 30, distance: 16.0
click at [1541, 29] on button "button" at bounding box center [1539, 30] width 27 height 27
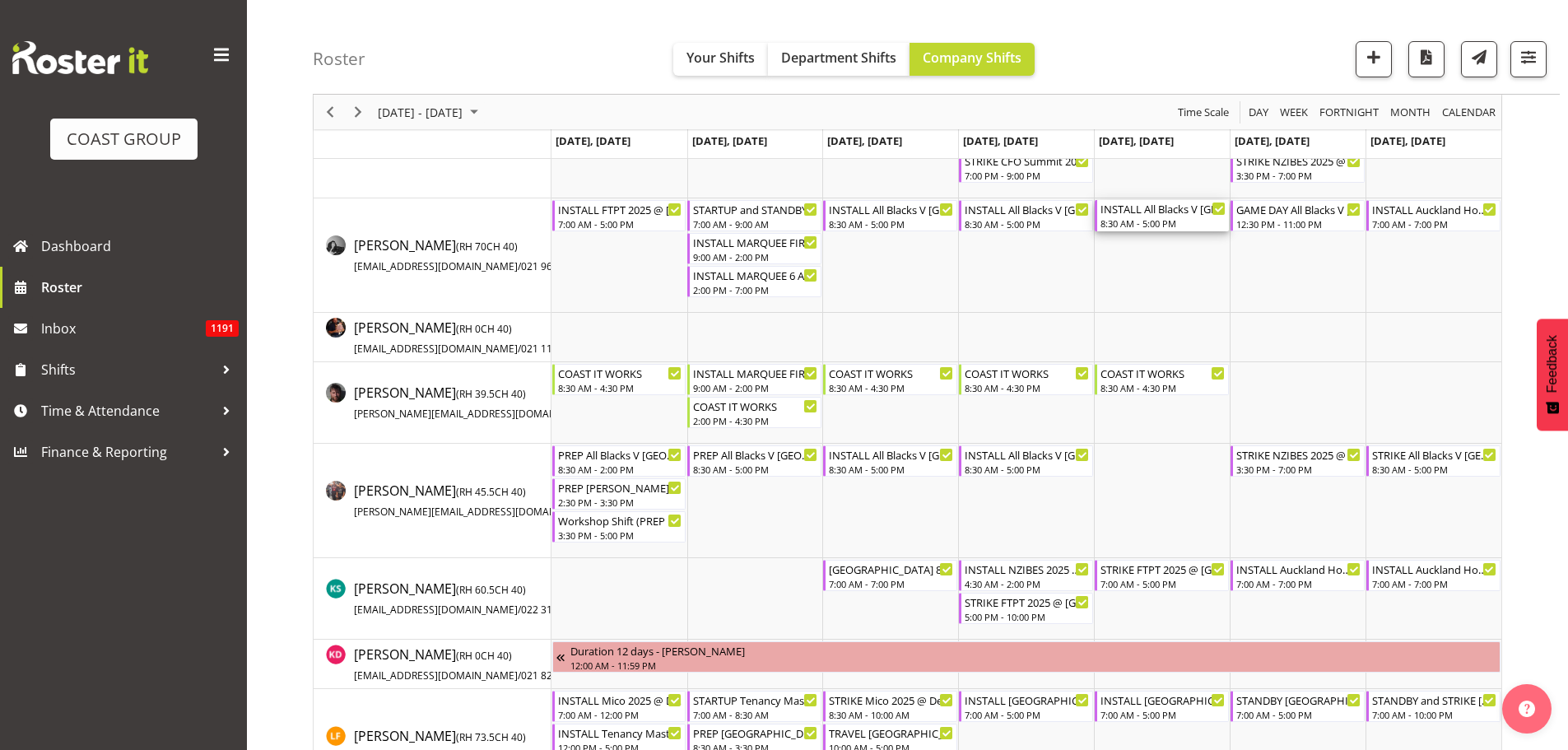
click at [1180, 212] on div "INSTALL All Blacks V [GEOGRAPHIC_DATA] 2025 @ [GEOGRAPHIC_DATA] On Site @ TBC" at bounding box center [1163, 208] width 125 height 17
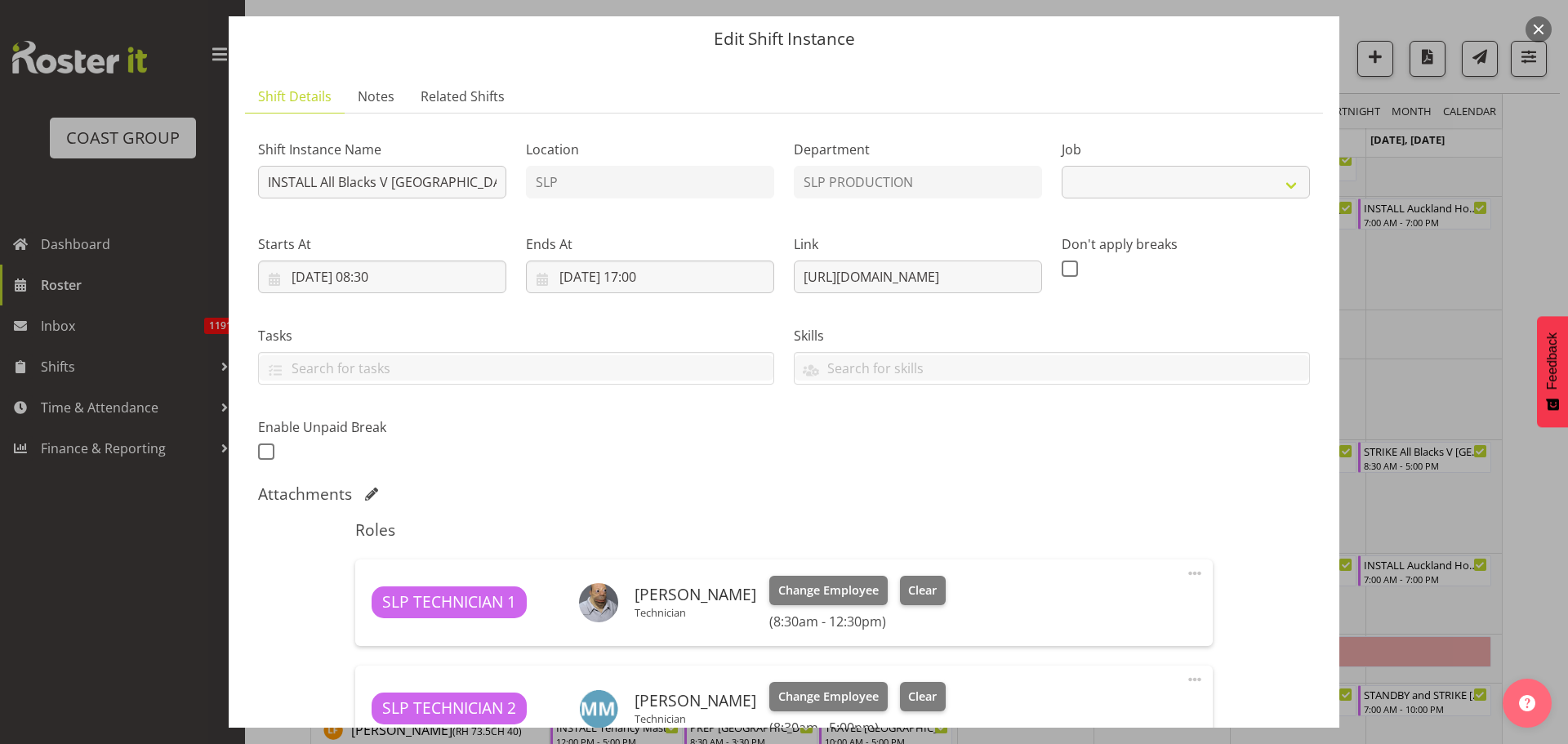
select select "10197"
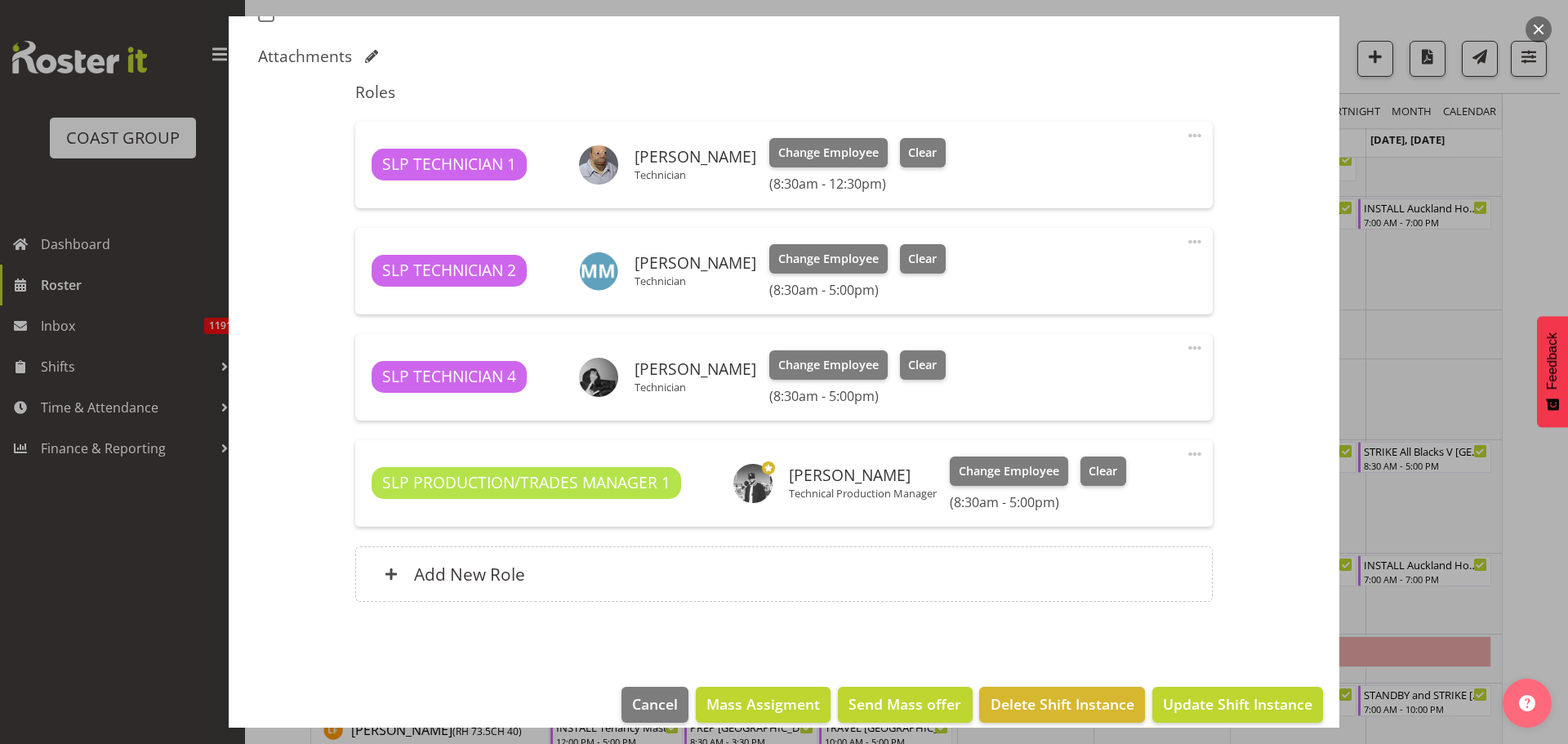
scroll to position [490, 0]
drag, startPoint x: 1539, startPoint y: 25, endPoint x: 1492, endPoint y: 53, distance: 54.7
click at [1539, 25] on button "button" at bounding box center [1539, 30] width 27 height 27
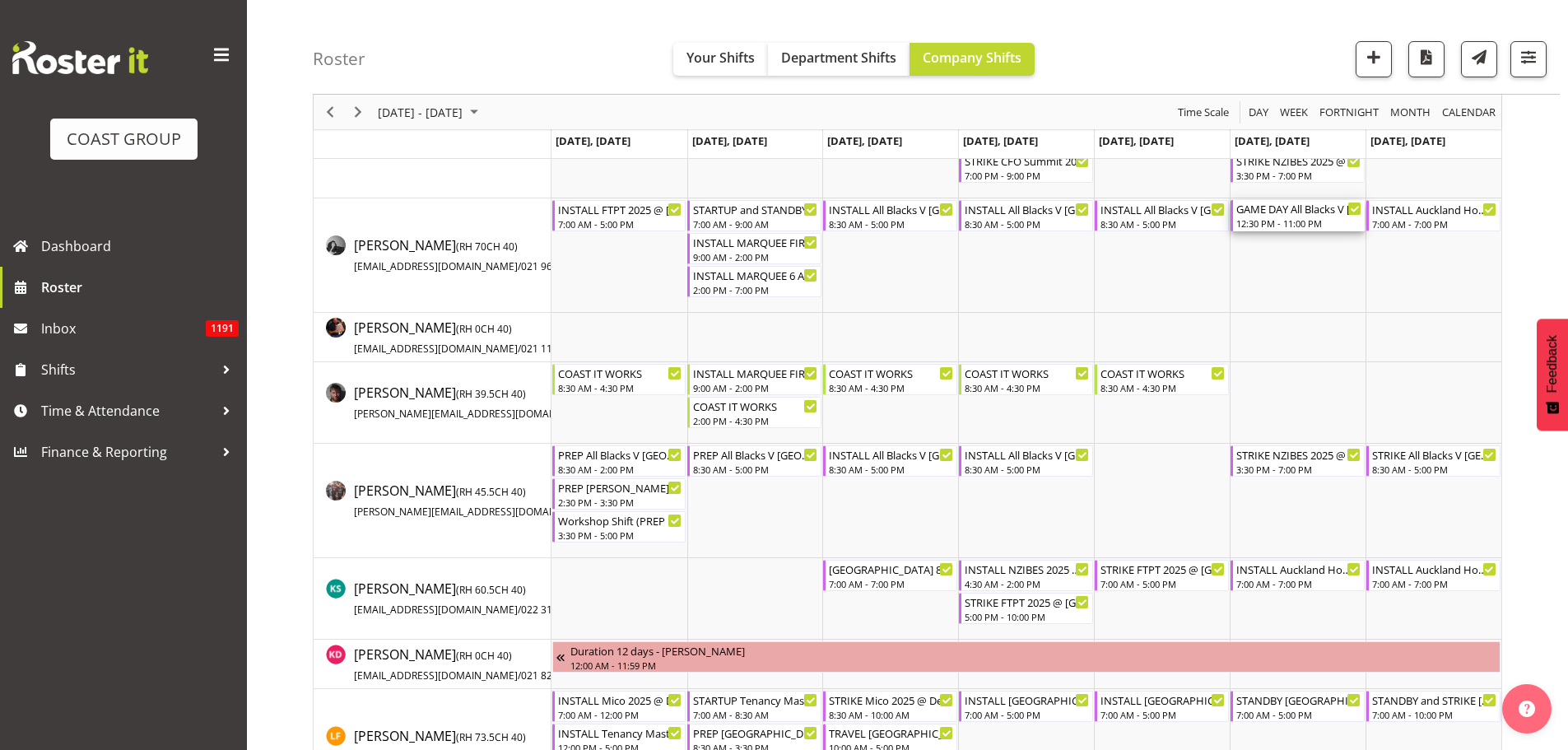
click at [1300, 219] on div "12:30 PM - 11:00 PM" at bounding box center [1300, 223] width 125 height 13
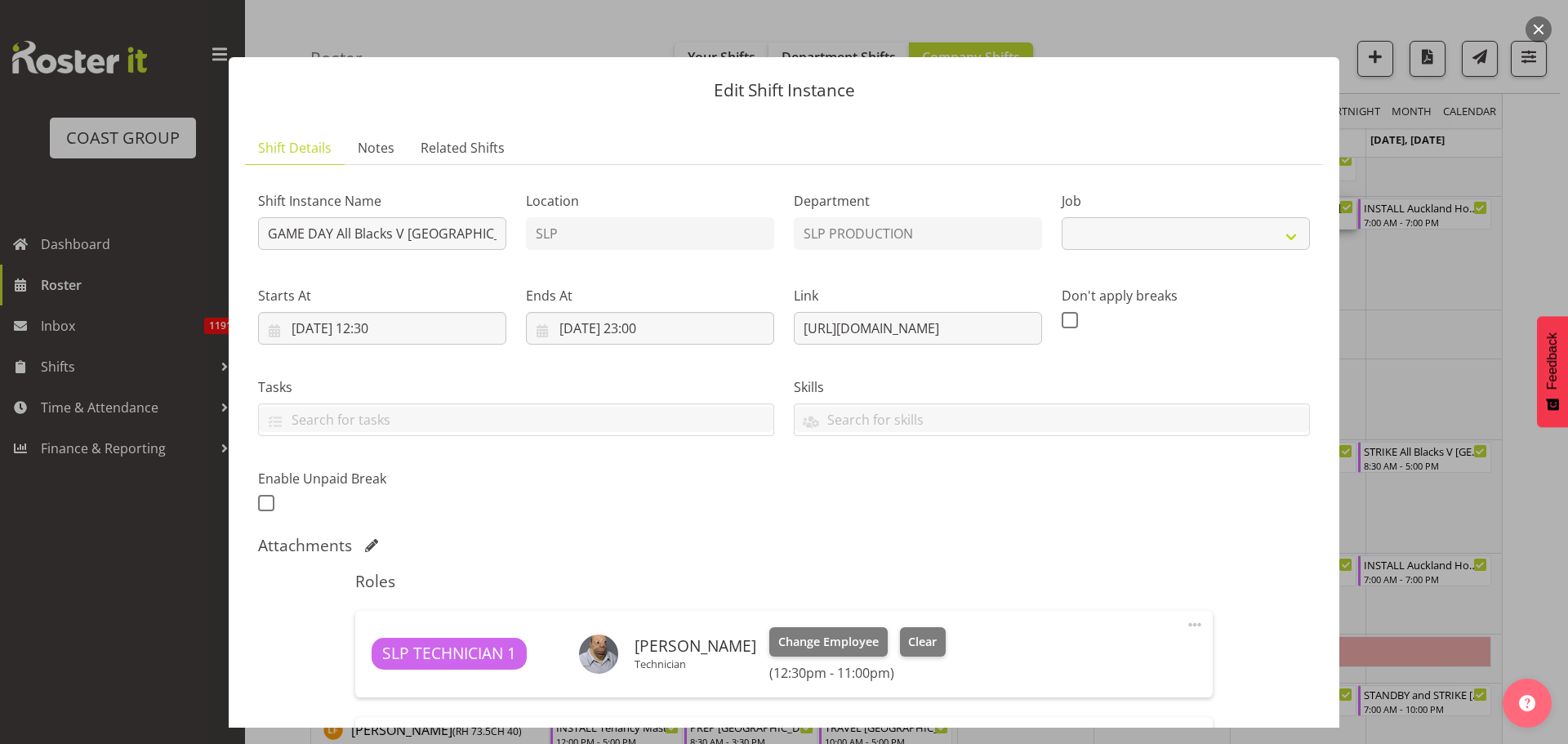
select select "10197"
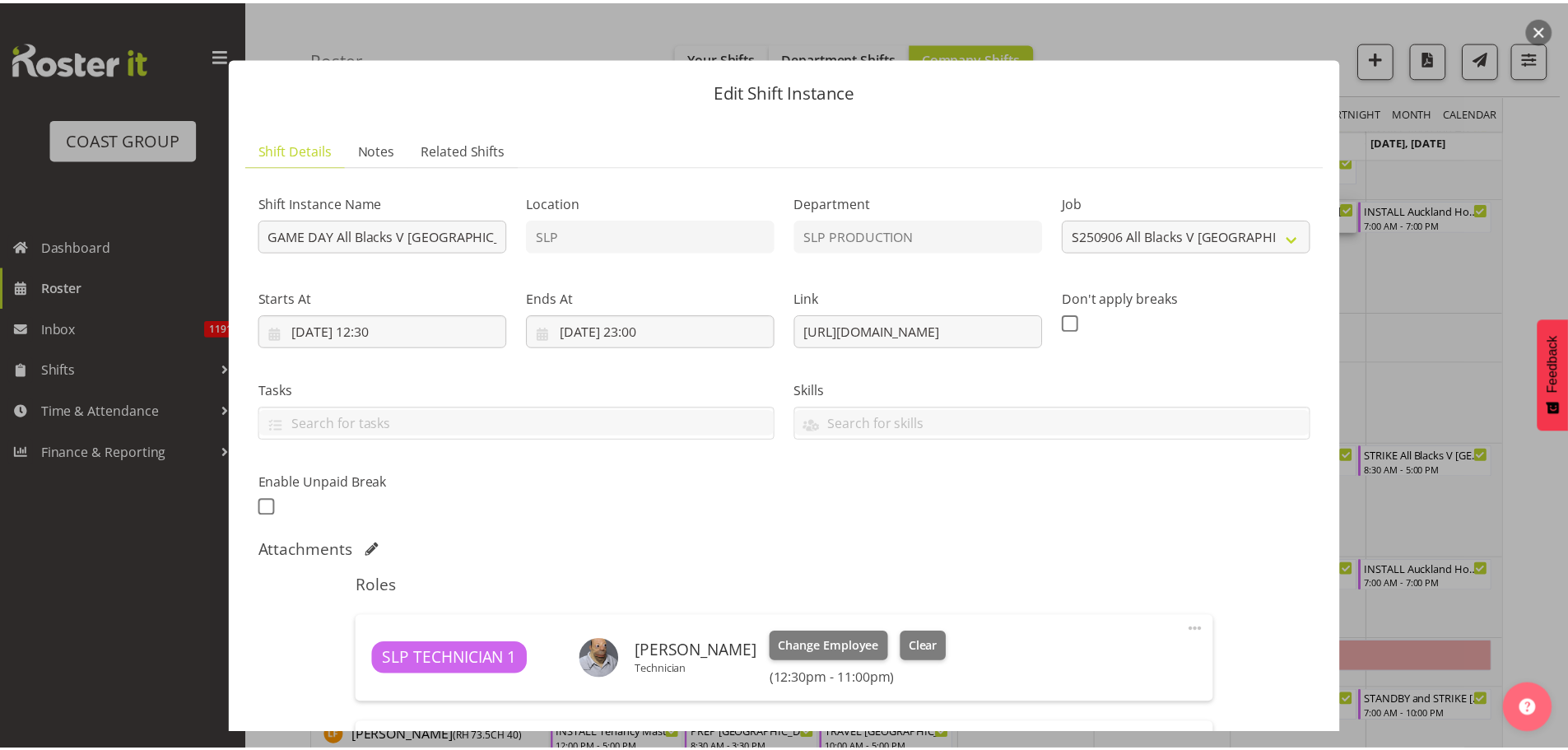
scroll to position [411, 0]
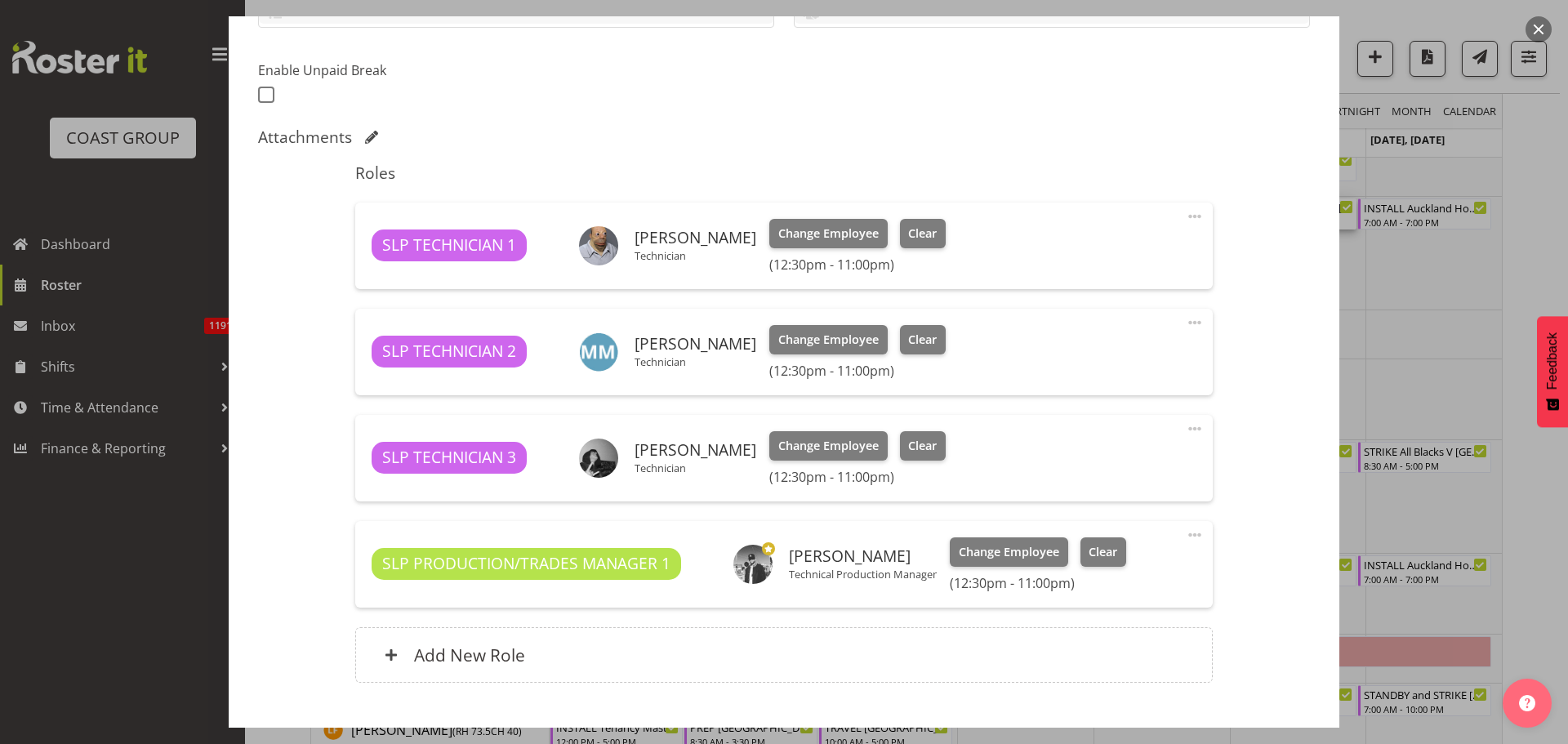
drag, startPoint x: 1534, startPoint y: 23, endPoint x: 1395, endPoint y: 105, distance: 161.4
click at [1534, 23] on button "button" at bounding box center [1539, 30] width 27 height 27
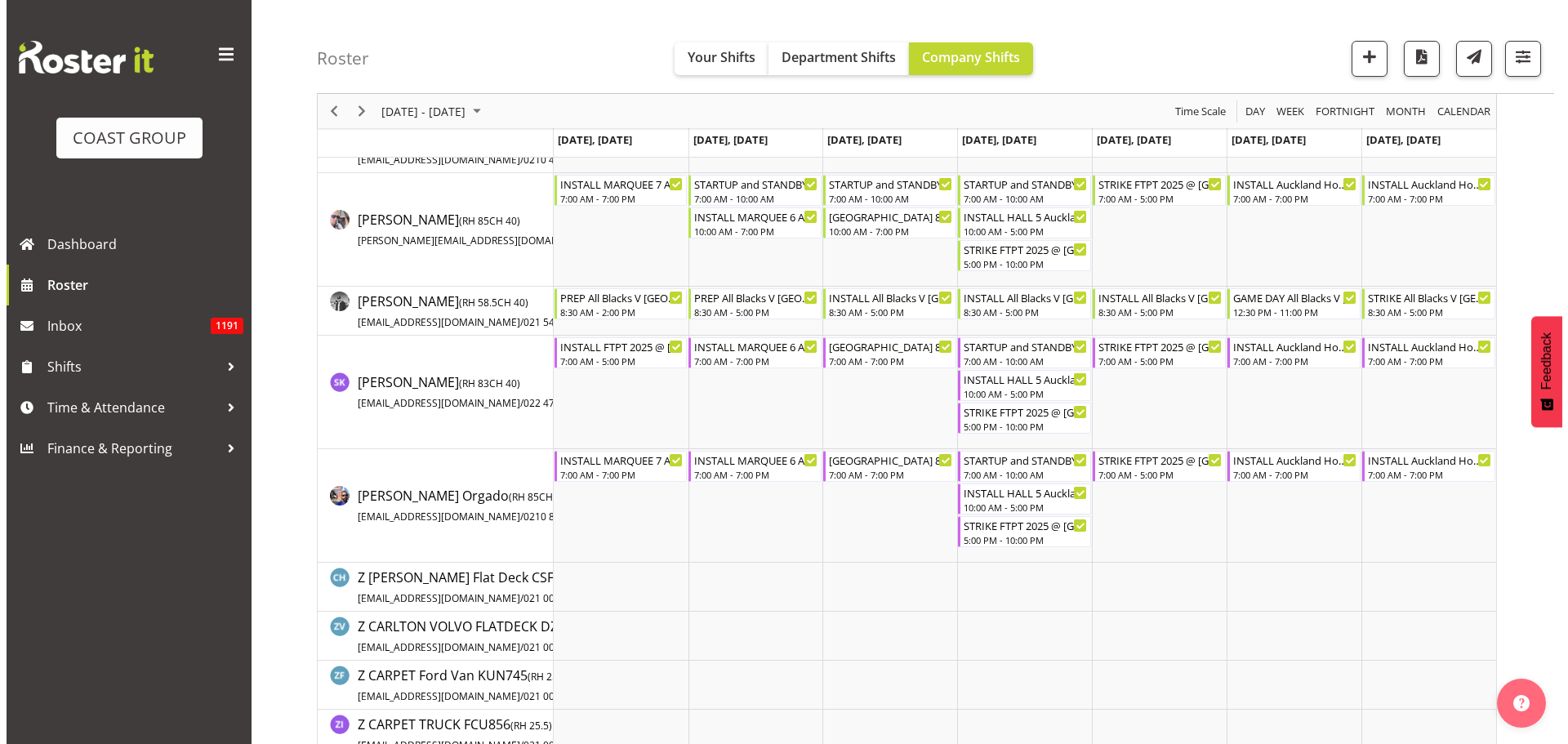
scroll to position [2041, 0]
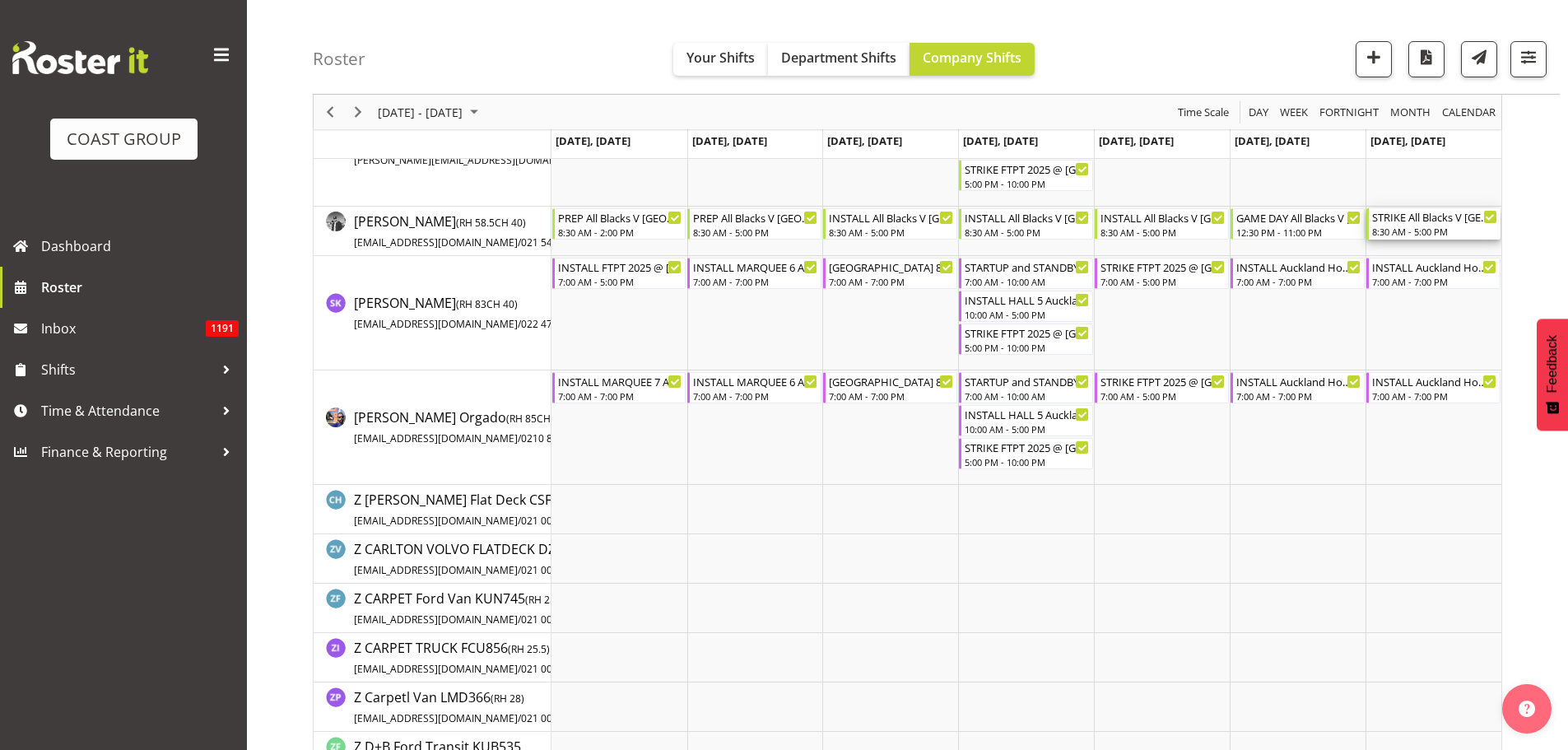
click at [1423, 224] on div "STRIKE All Blacks V [GEOGRAPHIC_DATA] 2025 @ [GEOGRAPHIC_DATA] On Site @ TBC" at bounding box center [1435, 217] width 125 height 17
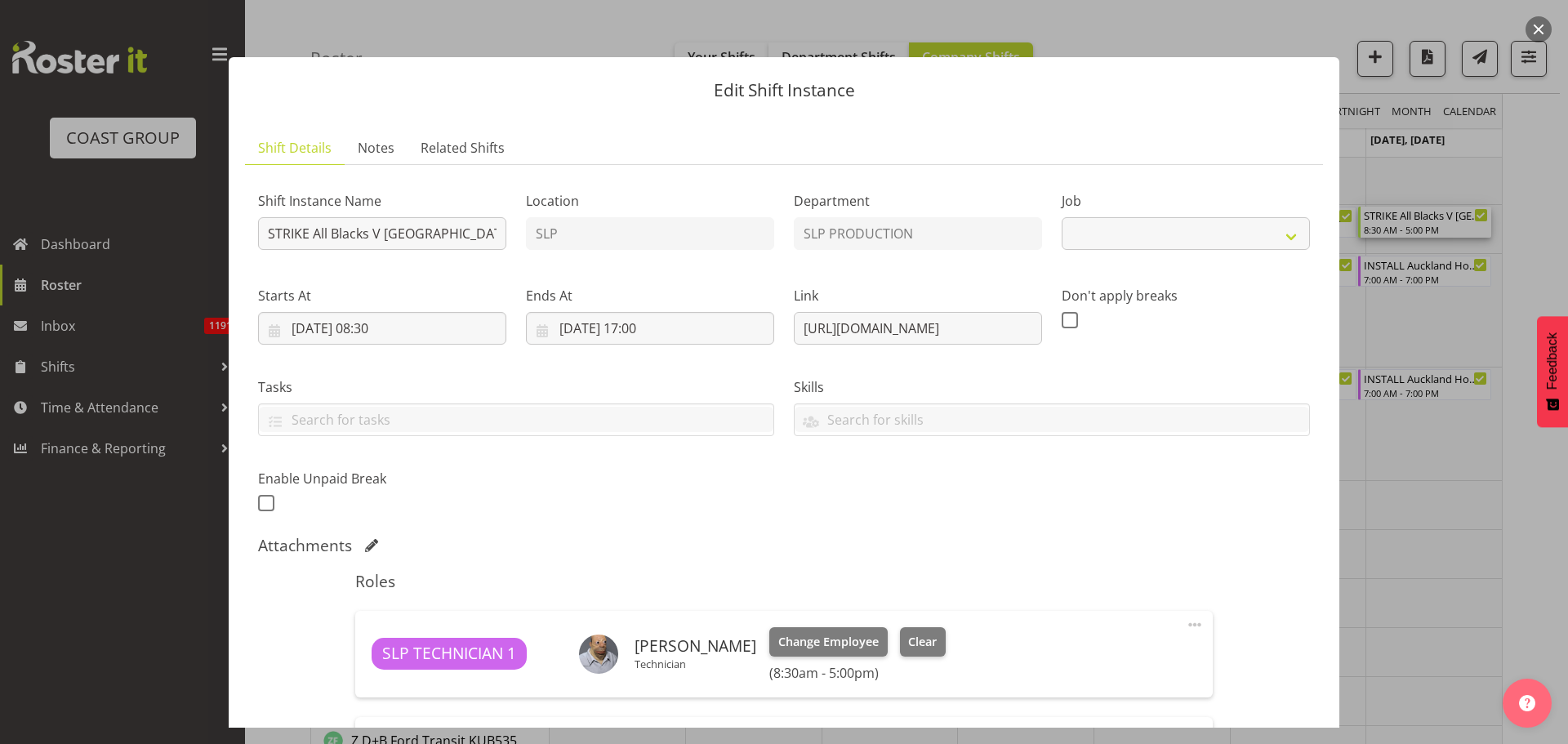
select select "10197"
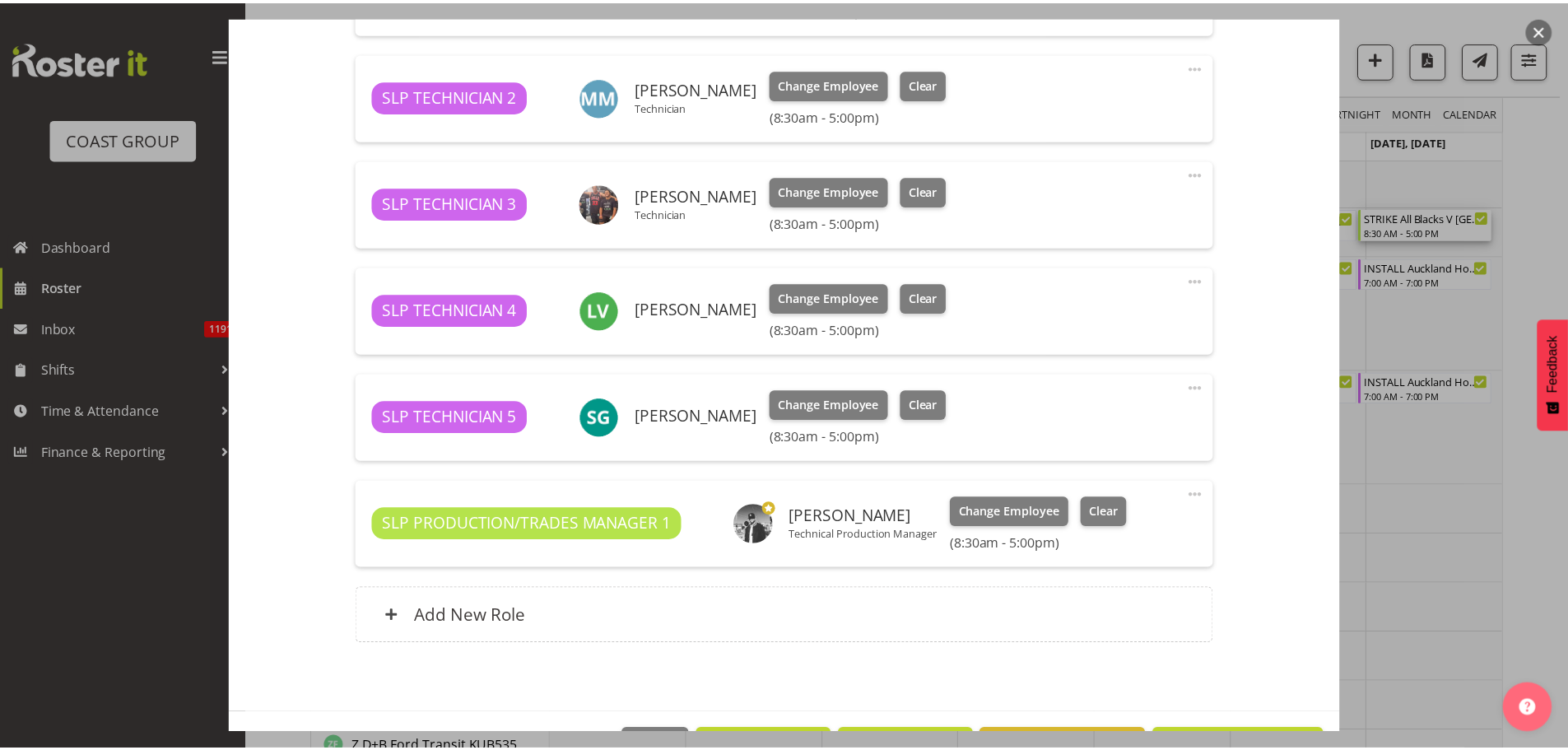
scroll to position [645, 0]
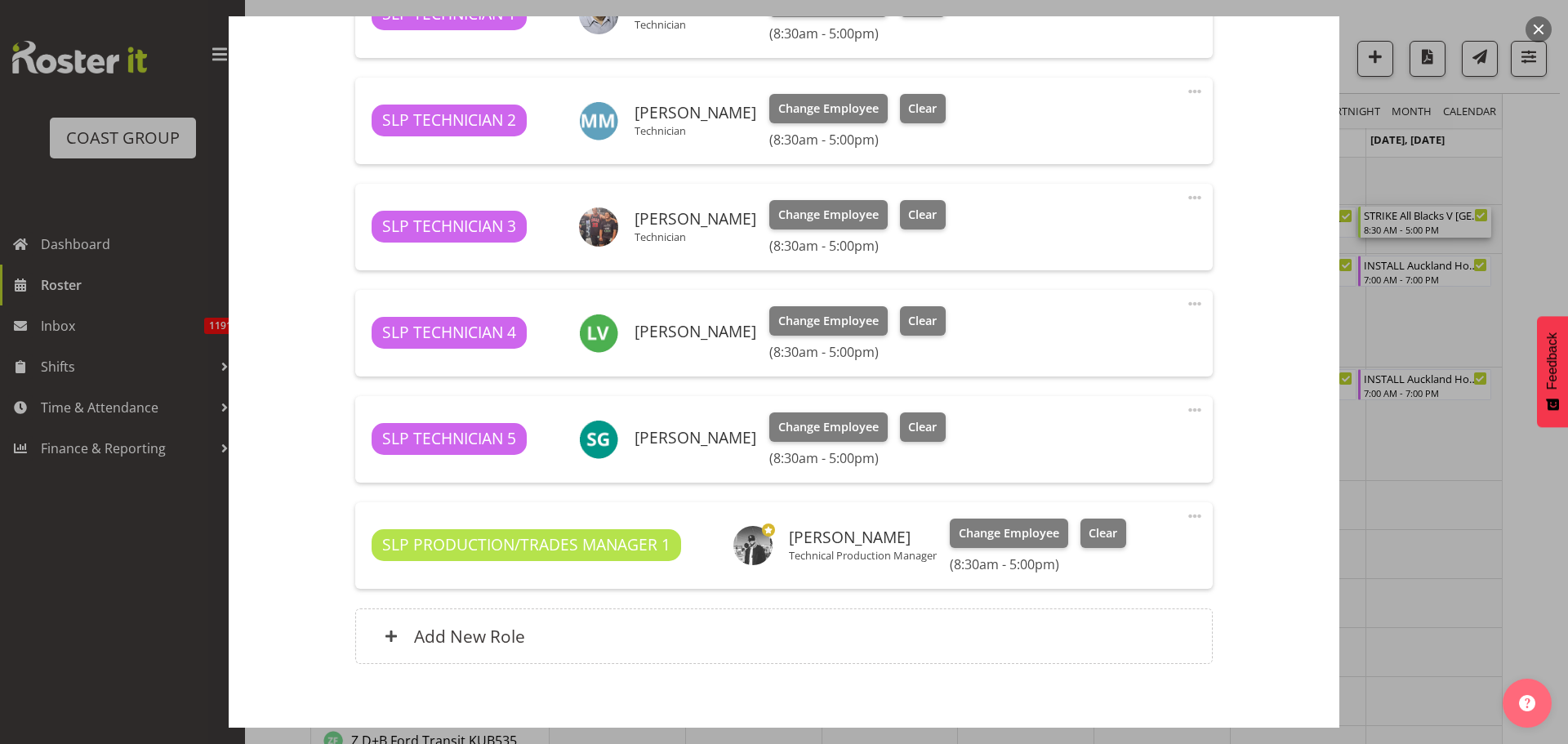
click at [1535, 28] on button "button" at bounding box center [1539, 30] width 27 height 27
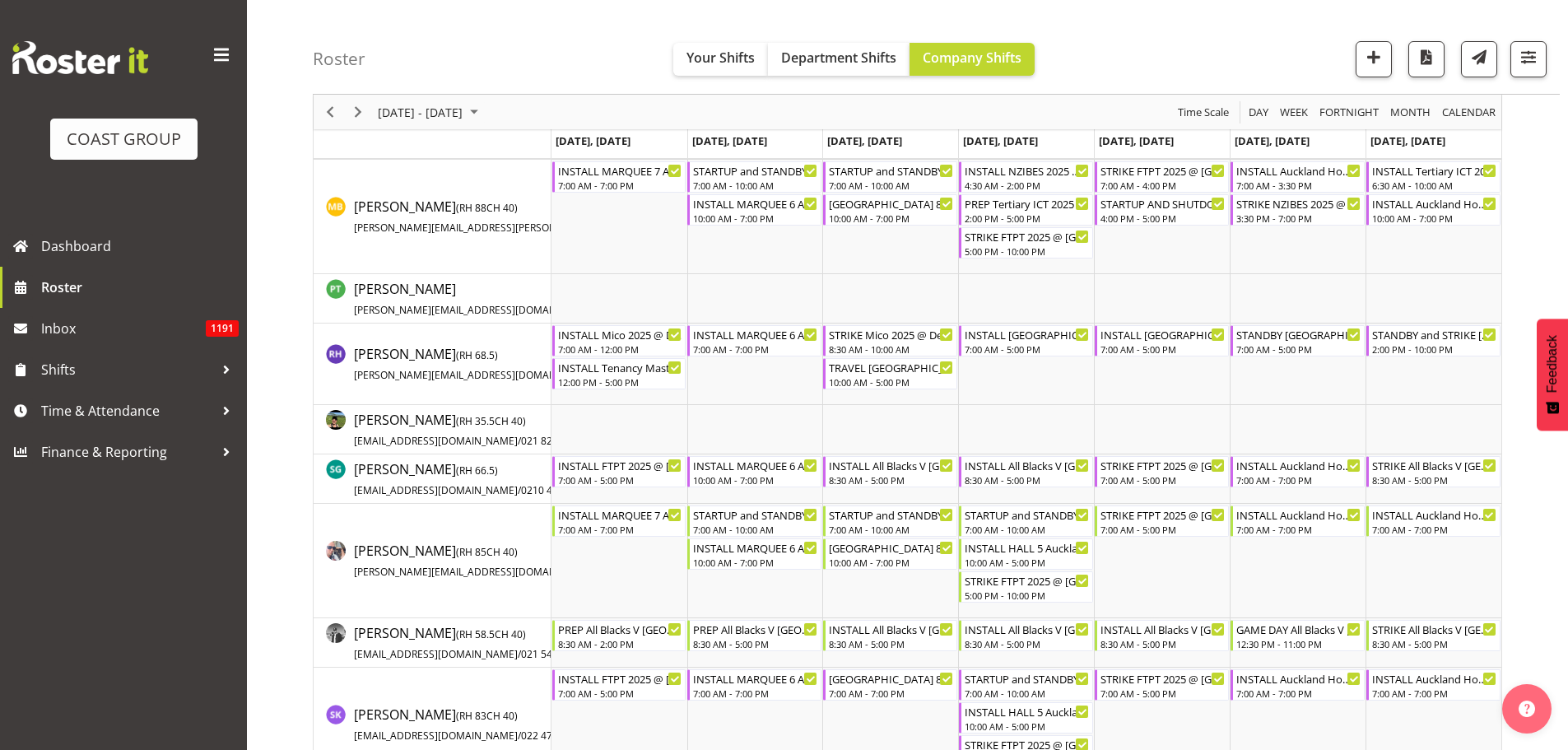
scroll to position [1672, 0]
